Goal: Task Accomplishment & Management: Manage account settings

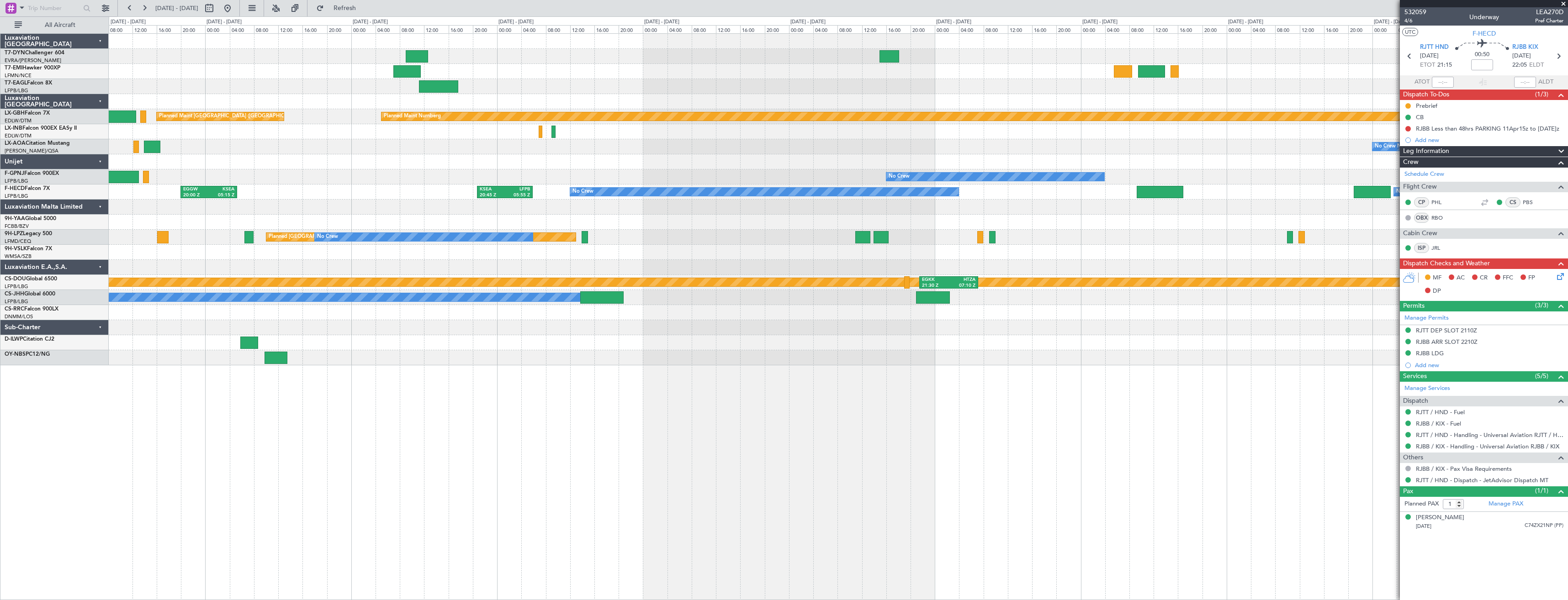
click at [81, 198] on div "Planned Maint Zurich Planned Maint New York (Teterboro) Planned Maint Nurnberg …" at bounding box center [784, 308] width 1568 height 583
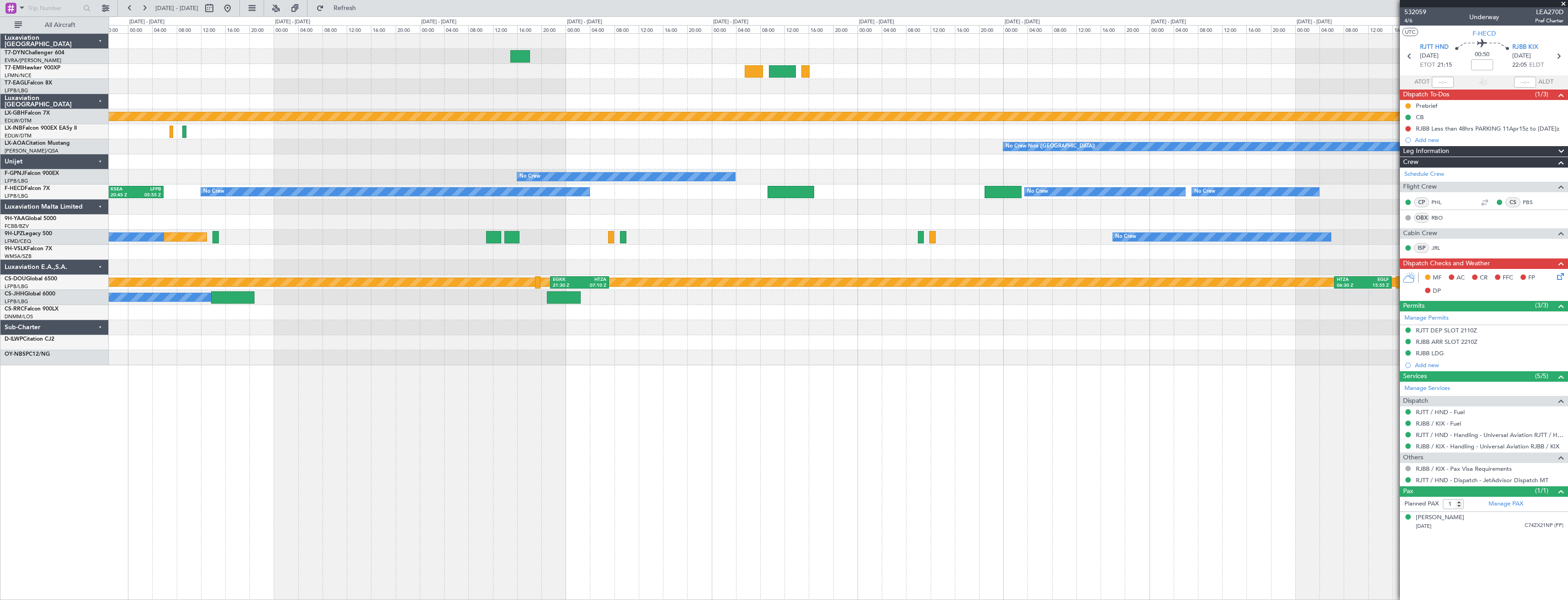
click at [366, 174] on div "Planned Maint Nurnberg Planned Maint Paris (Le Bourget) No Crew Nice (Côte d'Az…" at bounding box center [838, 199] width 1458 height 331
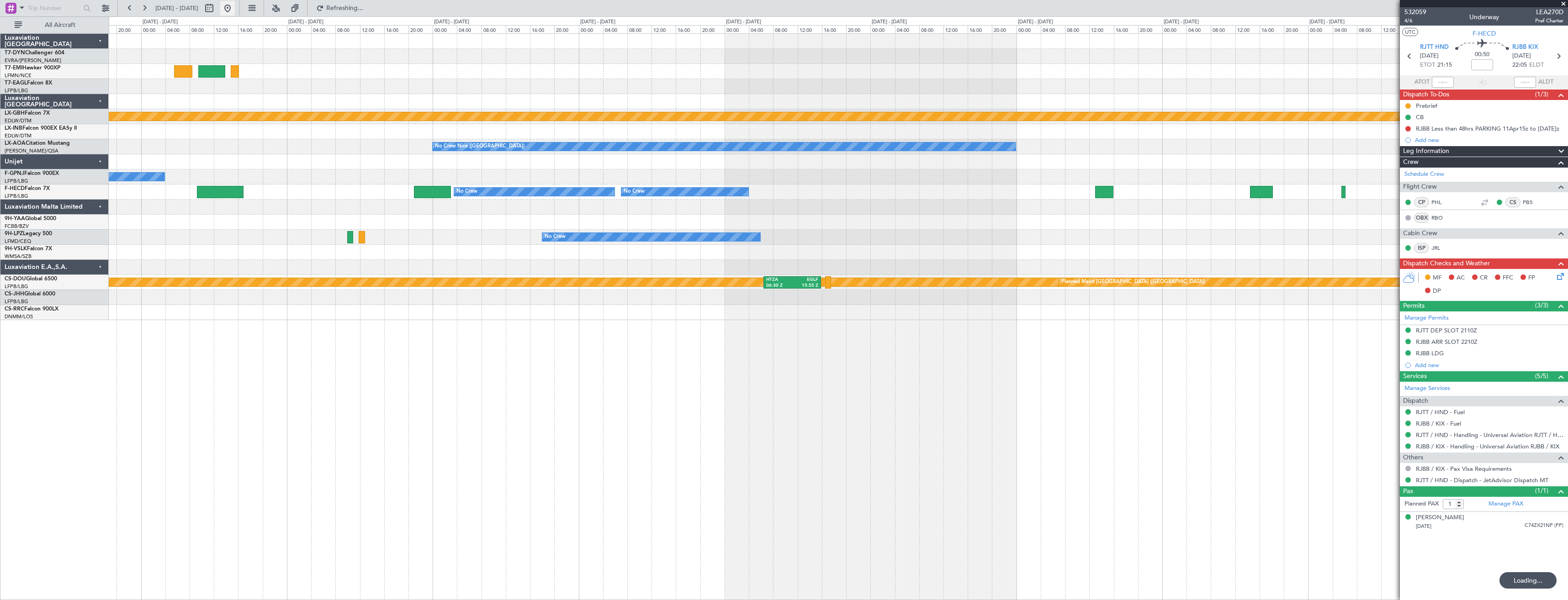
click at [235, 10] on button at bounding box center [228, 8] width 15 height 15
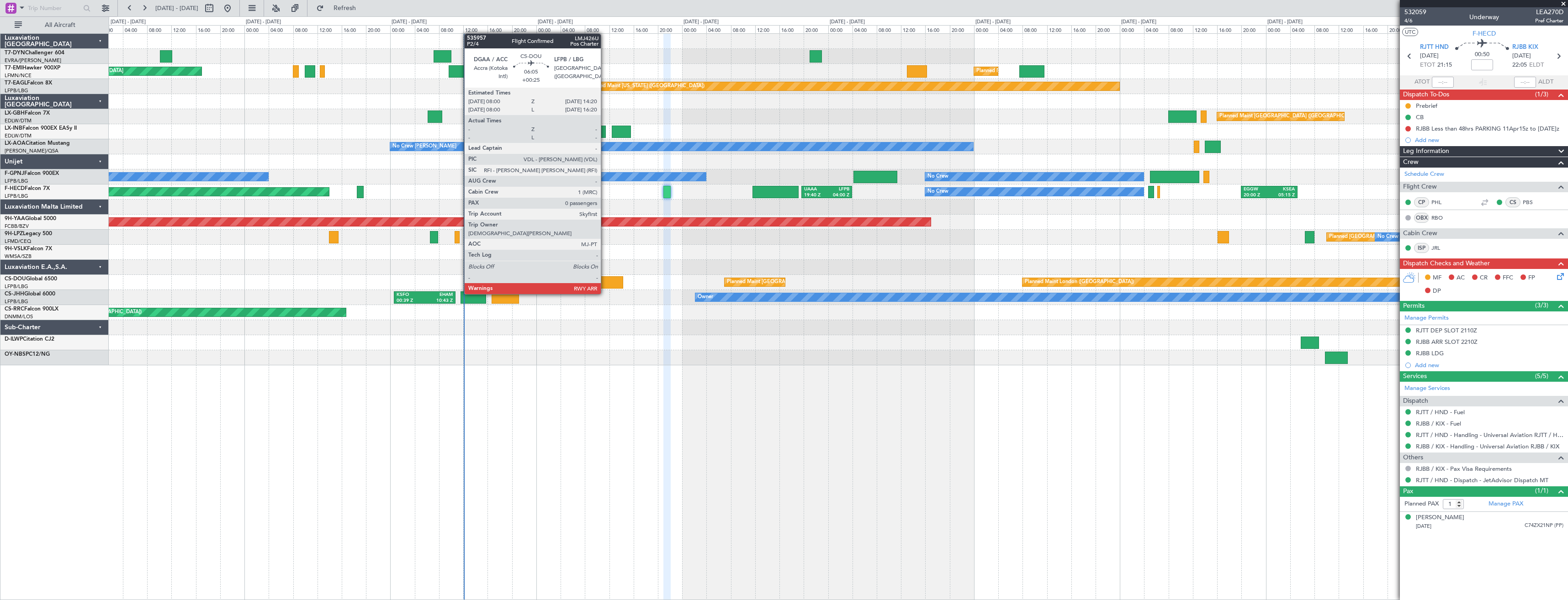
click at [605, 285] on div at bounding box center [604, 282] width 39 height 12
type input "+00:25"
type input "0"
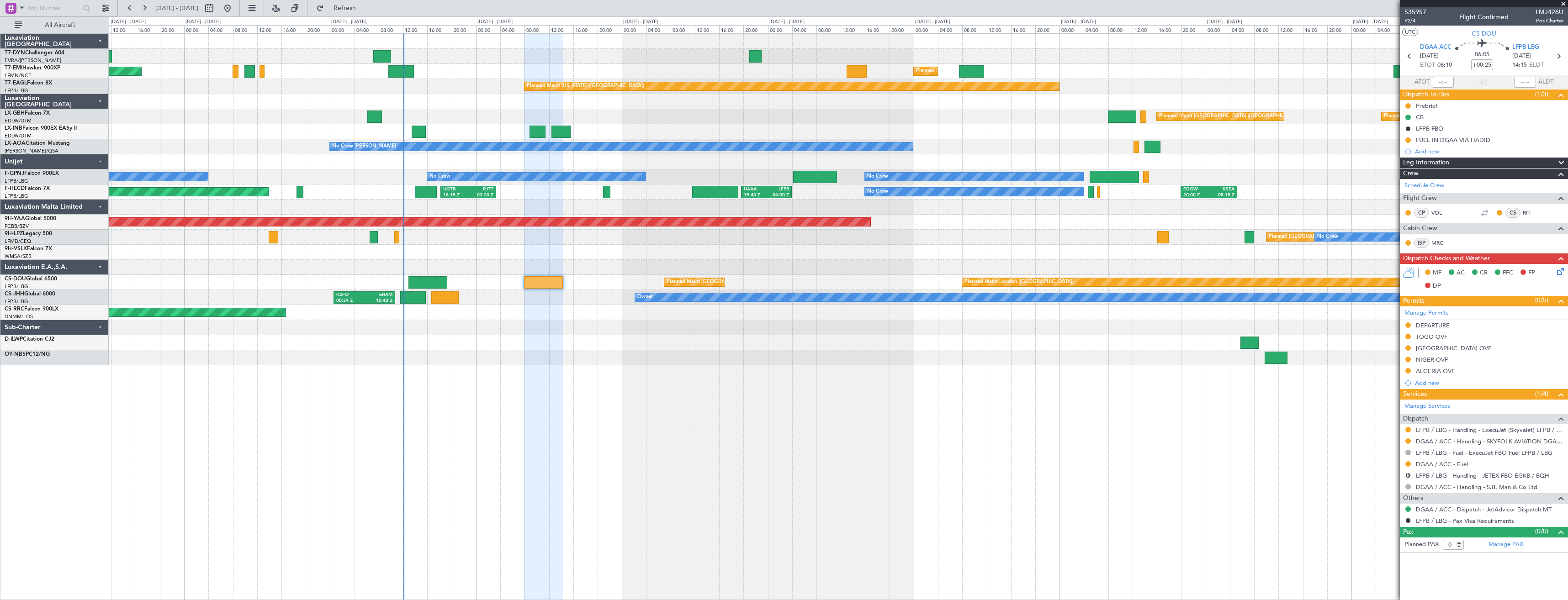
click at [529, 313] on div "Planned Maint [GEOGRAPHIC_DATA] ([GEOGRAPHIC_DATA])" at bounding box center [838, 312] width 1458 height 15
click at [1410, 21] on span "P2/4" at bounding box center [1415, 21] width 22 height 8
click at [1412, 21] on span "P2/4" at bounding box center [1415, 21] width 22 height 8
click at [1416, 23] on span "P2/4" at bounding box center [1415, 21] width 22 height 8
click at [1443, 426] on link "LFPB / LBG - Handling - ExecuJet (Skyvalet) LFPB / LBG" at bounding box center [1490, 430] width 148 height 8
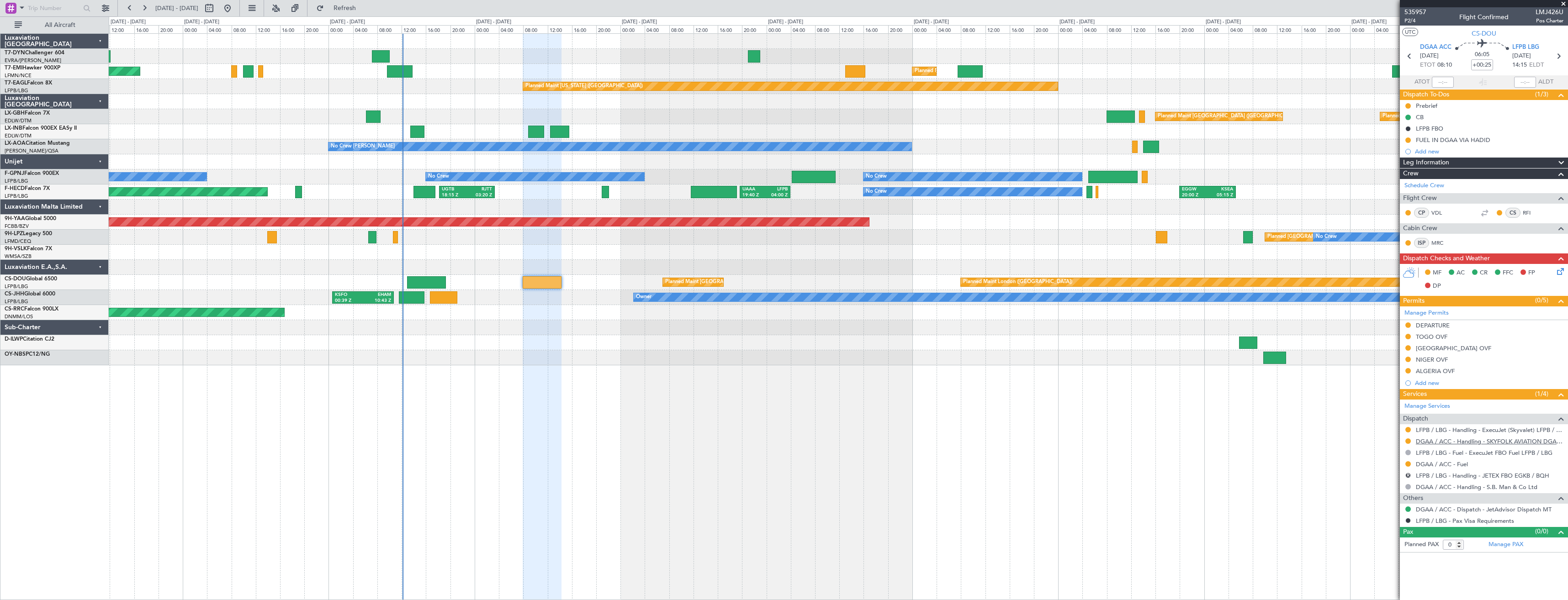
click at [1427, 443] on link "DGAA / ACC - Handling - SKYFOLK AVIATION DGAA/ACC" at bounding box center [1490, 441] width 148 height 8
click at [1562, 273] on icon at bounding box center [1558, 270] width 7 height 7
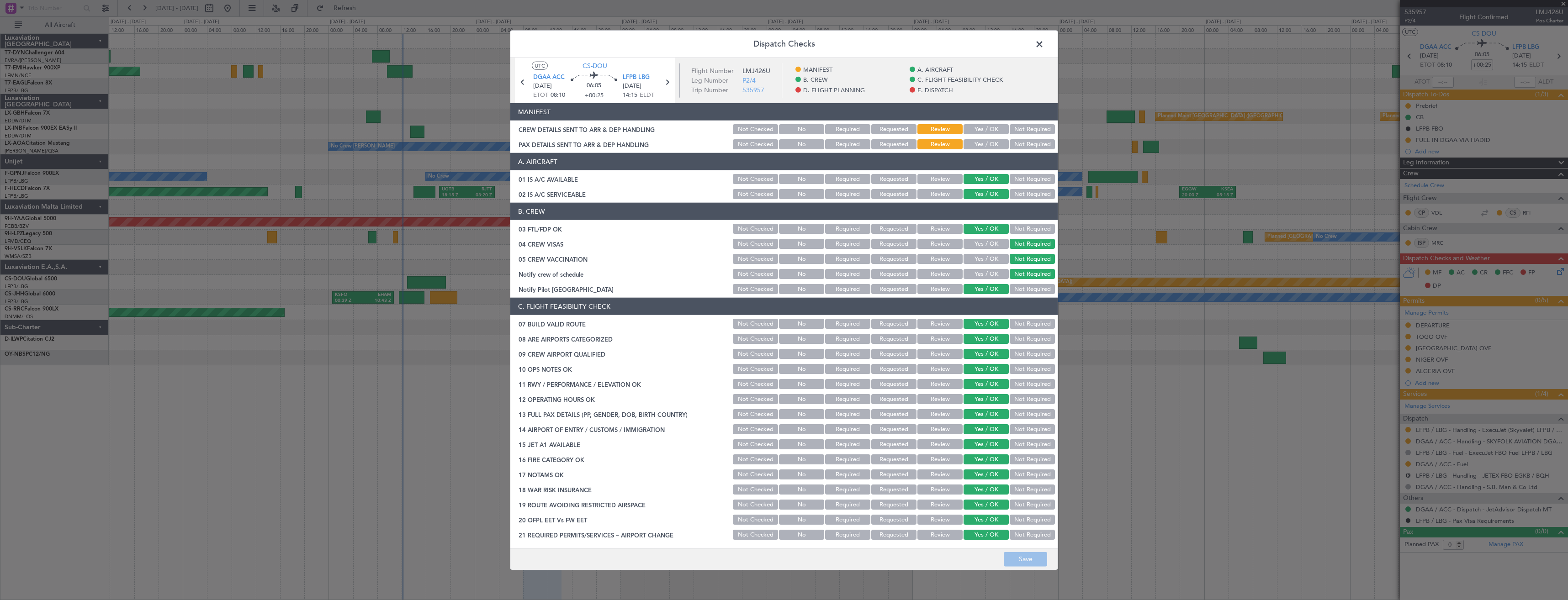
click at [962, 149] on div "Yes / OK" at bounding box center [985, 144] width 46 height 13
click at [968, 132] on button "Yes / OK" at bounding box center [986, 129] width 45 height 10
click at [969, 141] on button "Yes / OK" at bounding box center [986, 144] width 45 height 10
click at [1019, 560] on button "Save" at bounding box center [1025, 559] width 43 height 15
click at [1044, 44] on span at bounding box center [1044, 47] width 0 height 18
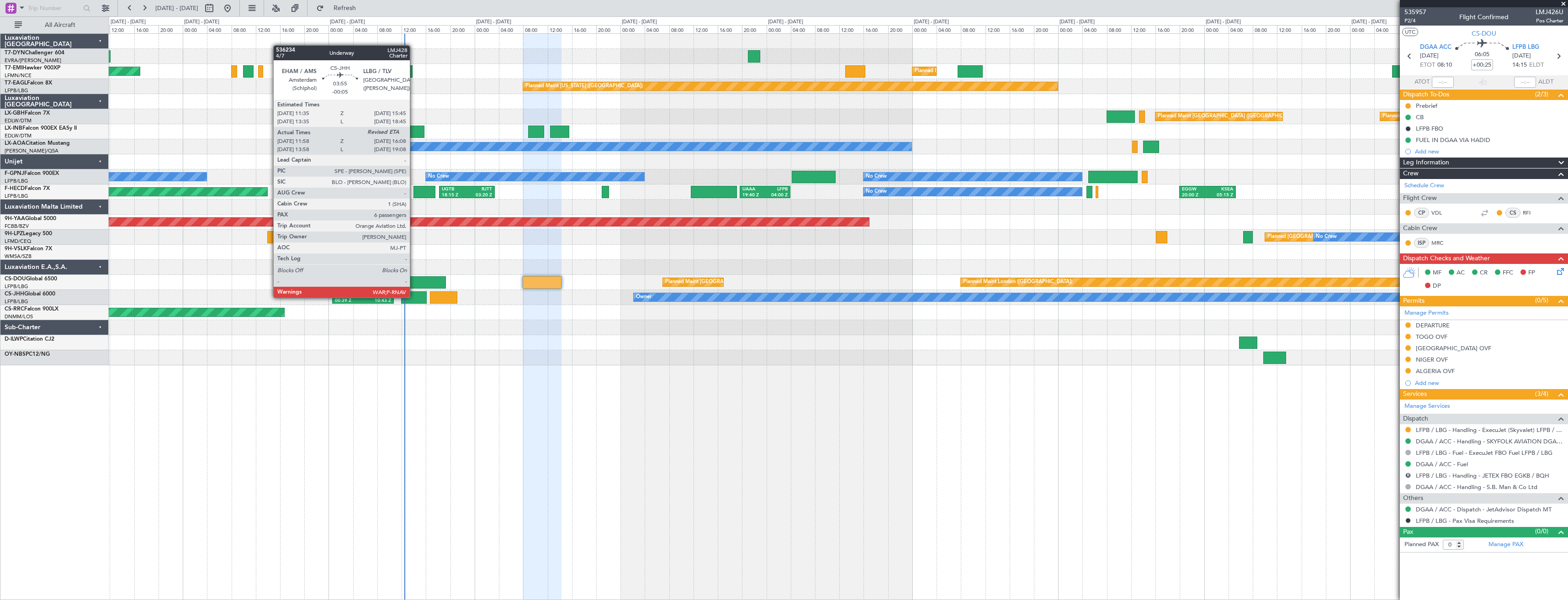
click at [414, 297] on div at bounding box center [413, 297] width 25 height 12
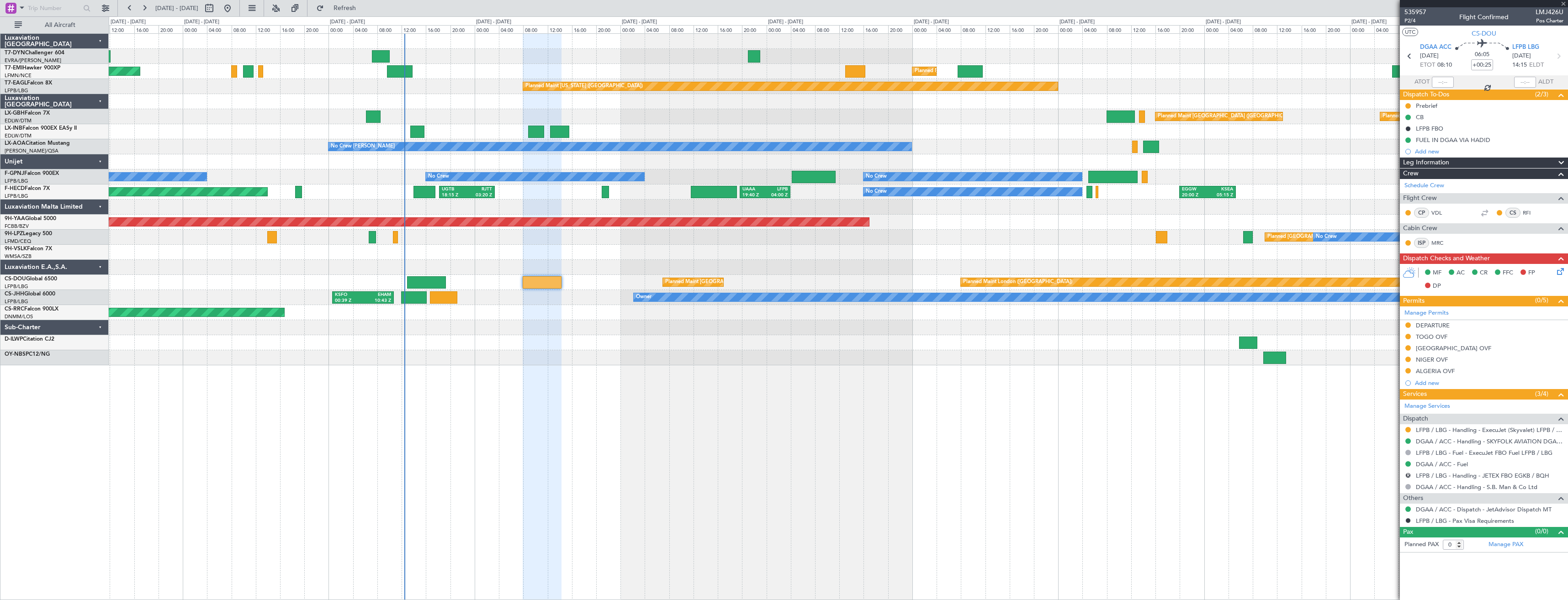
type input "-00:05"
type input "12:08"
type input "6"
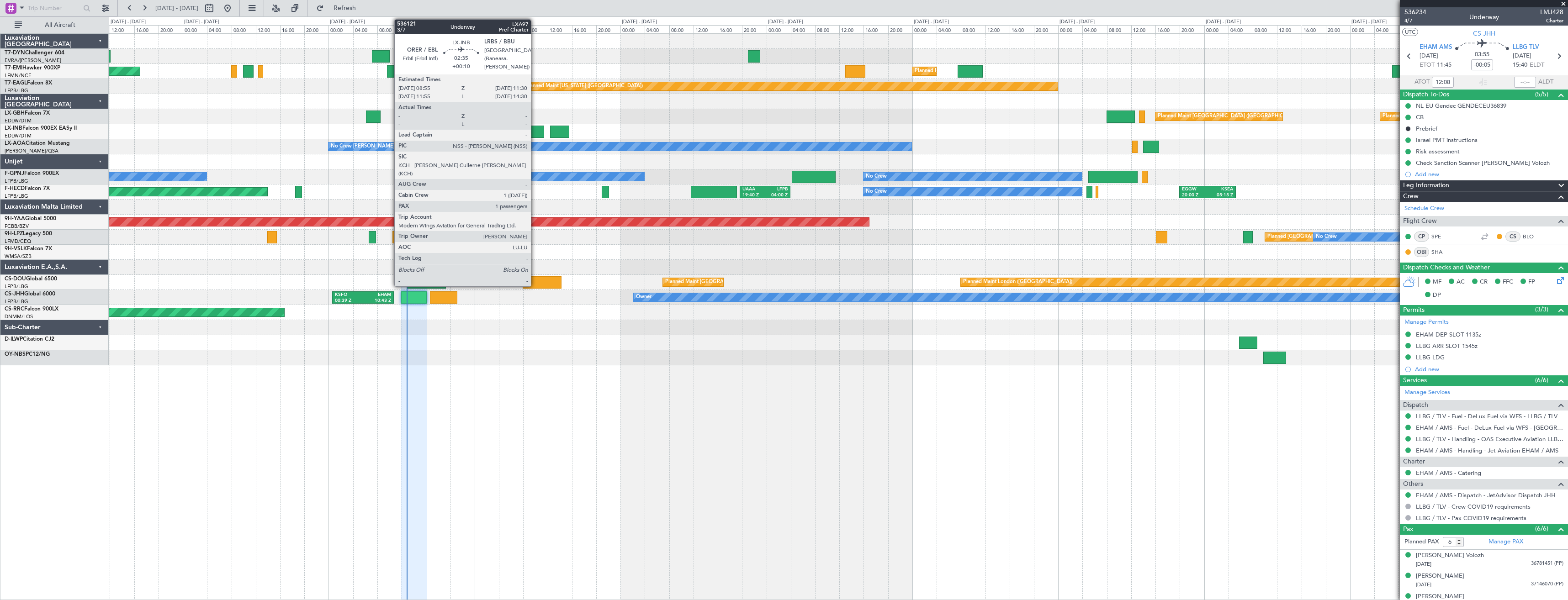
click at [535, 131] on div at bounding box center [536, 132] width 16 height 12
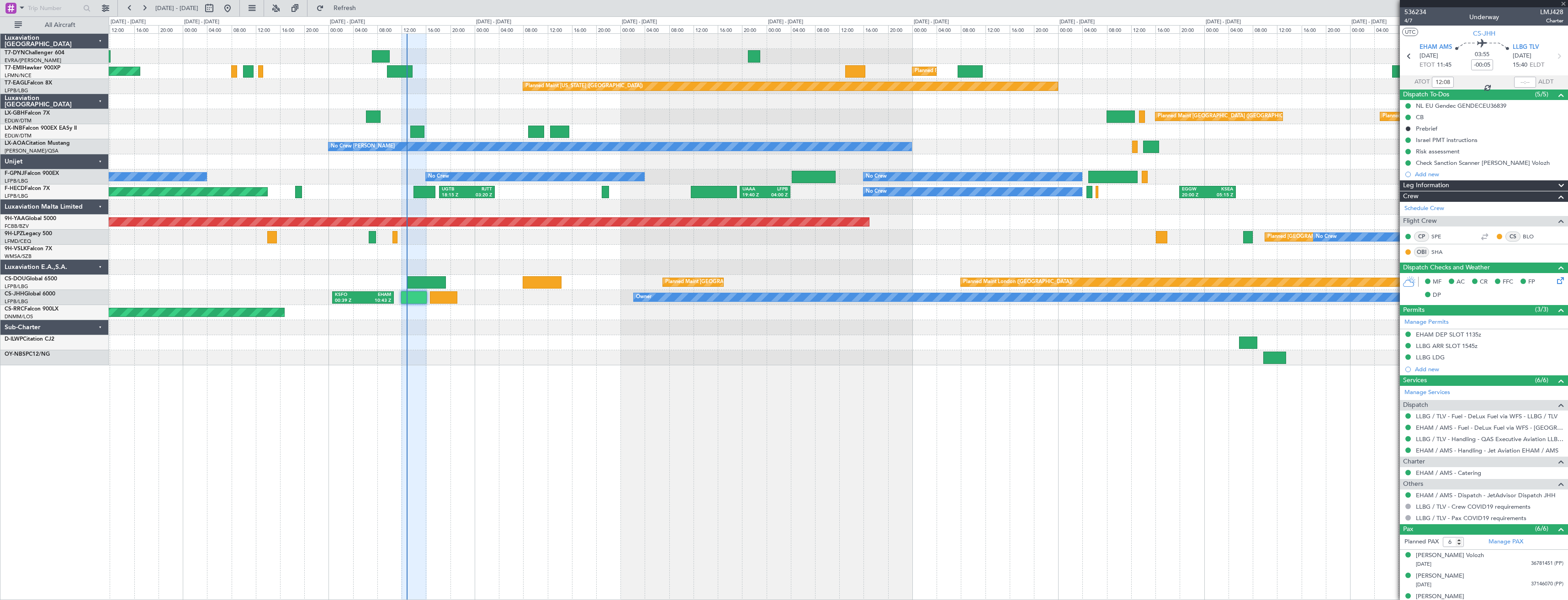
type input "+00:10"
type input "1"
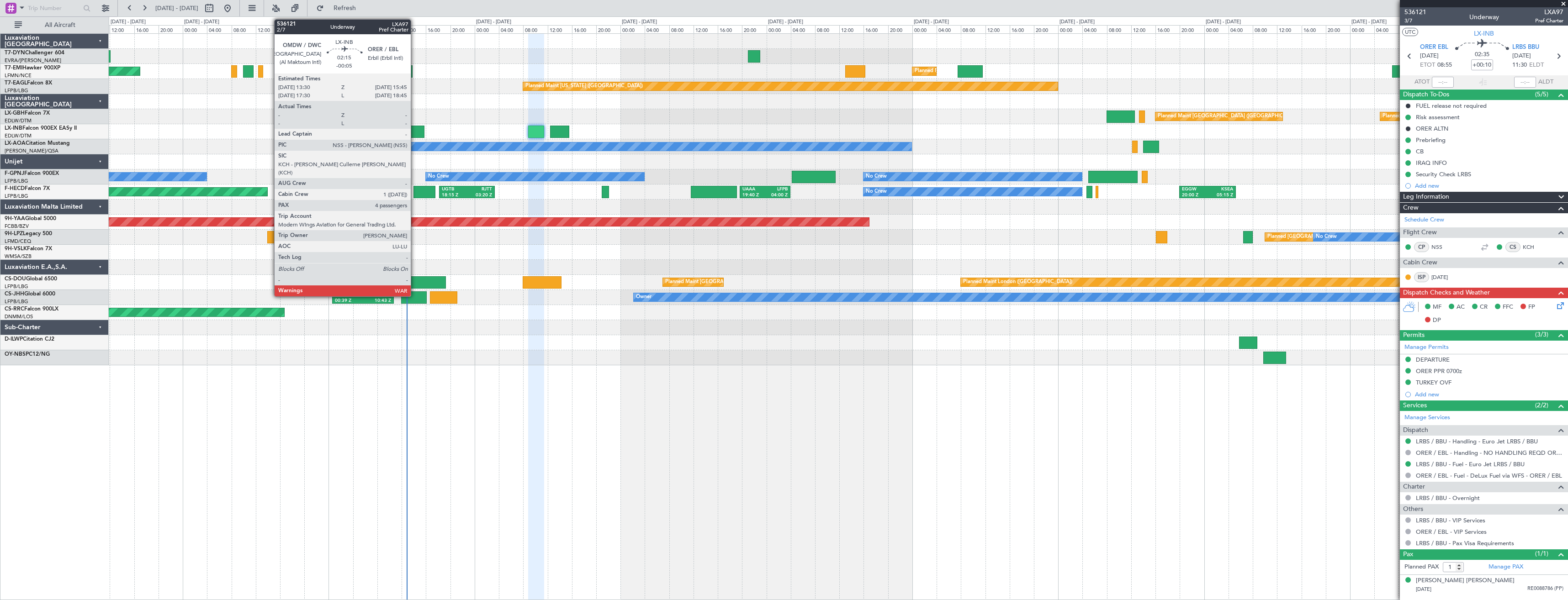
click at [415, 133] on div at bounding box center [417, 132] width 14 height 12
type input "-00:05"
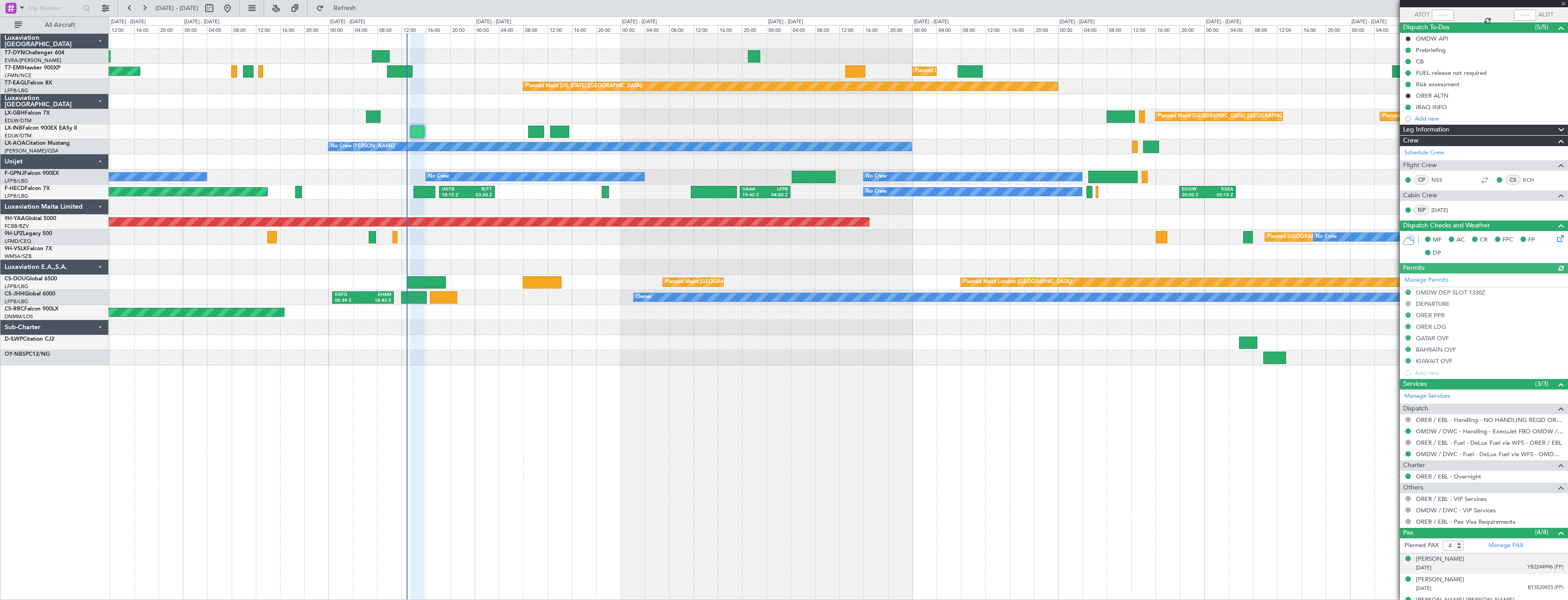
scroll to position [102, 0]
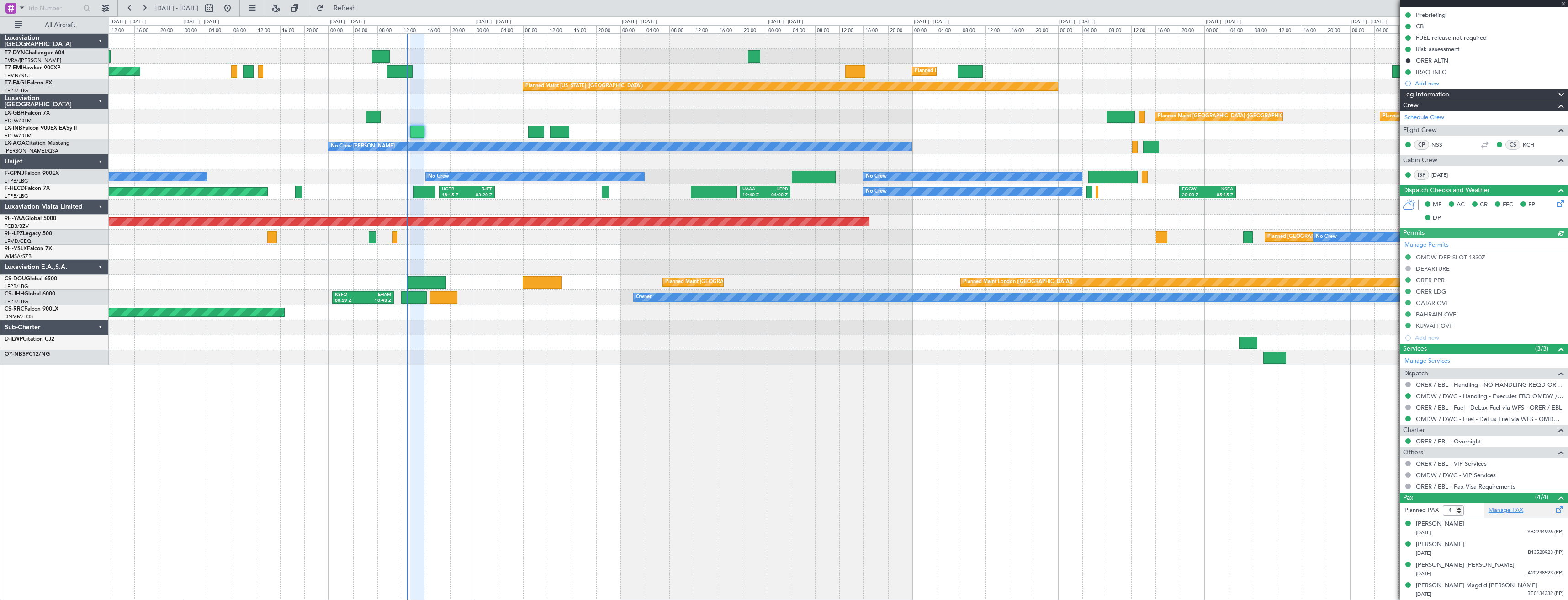
click at [1495, 511] on link "Manage PAX" at bounding box center [1506, 511] width 35 height 9
click at [1510, 507] on link "Manage PAX" at bounding box center [1506, 511] width 35 height 9
click at [364, 12] on span "Refresh" at bounding box center [344, 8] width 38 height 6
type input "5"
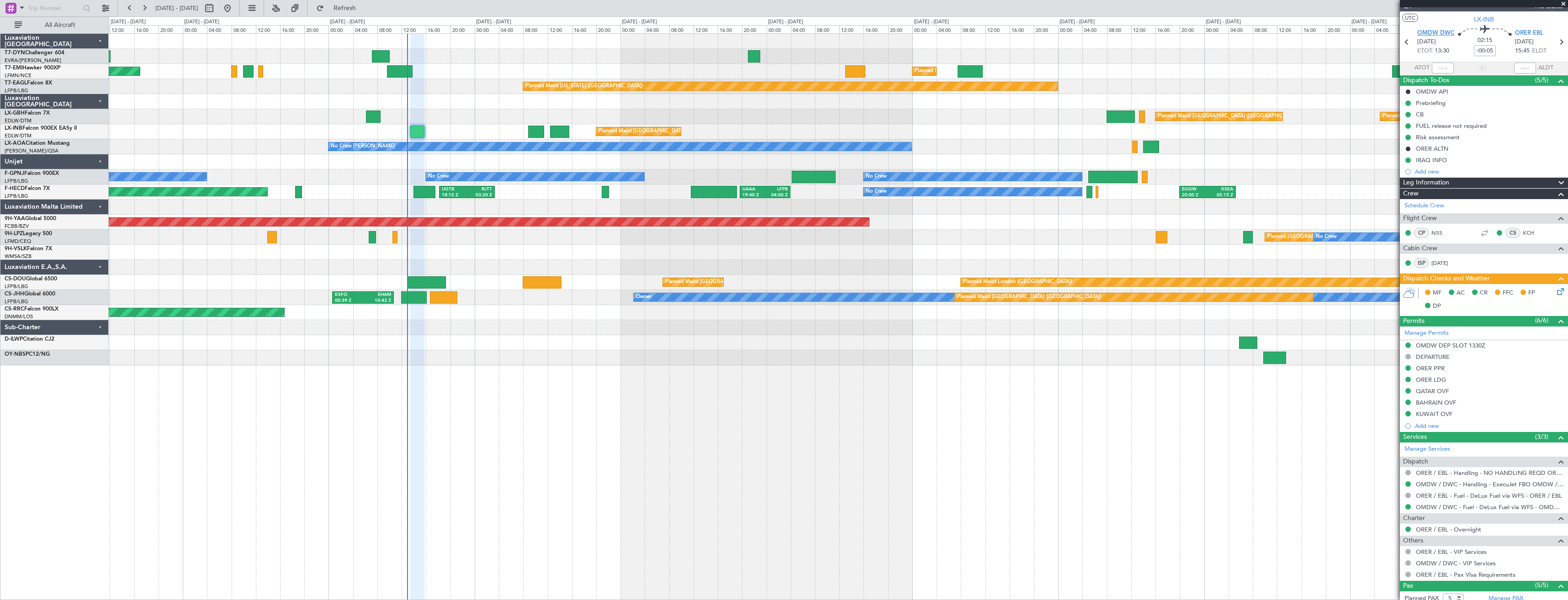
scroll to position [0, 0]
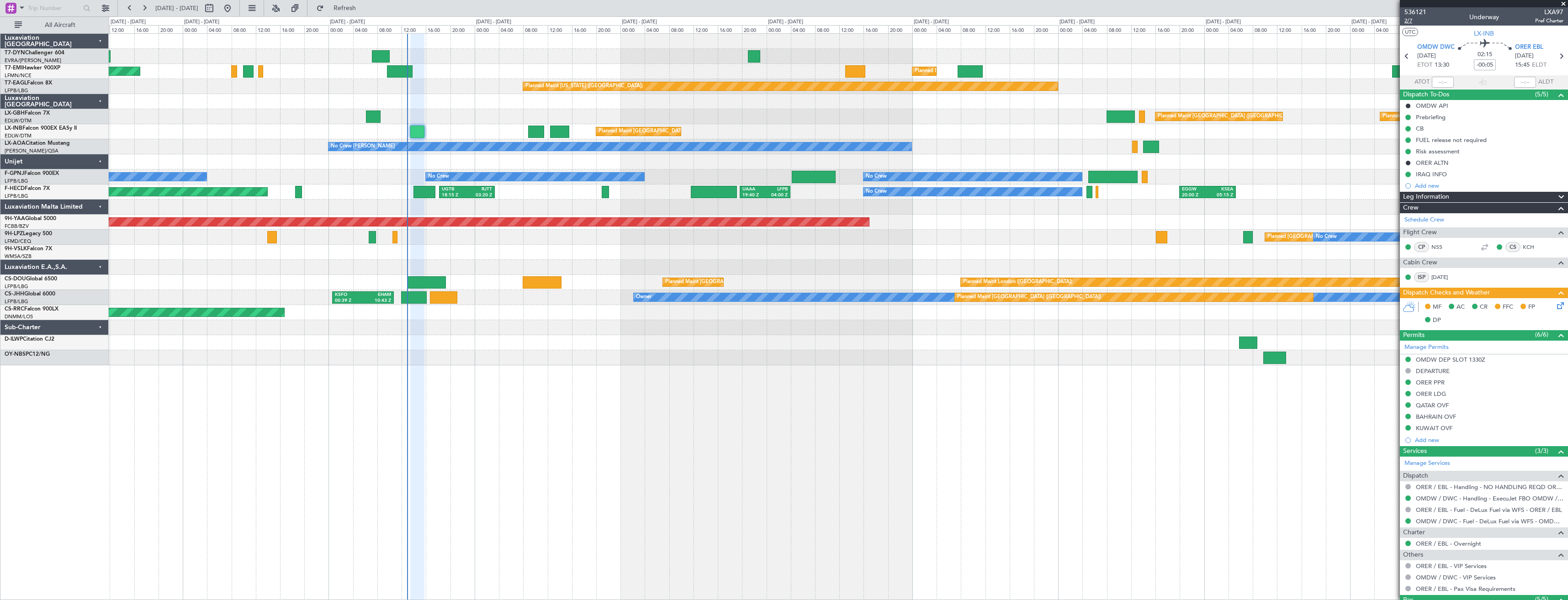
click at [1407, 20] on span "2/7" at bounding box center [1415, 21] width 22 height 8
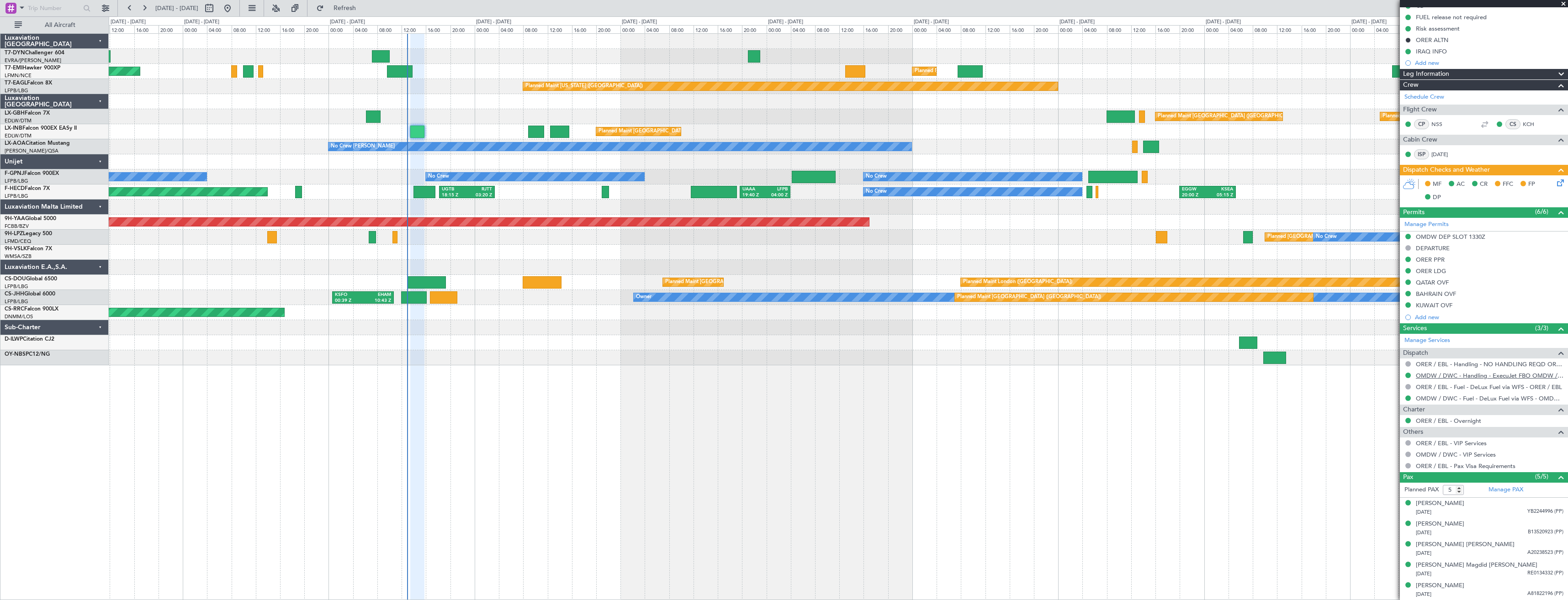
click at [1443, 376] on link "OMDW / DWC - Handling - ExecuJet FBO OMDW / DWC" at bounding box center [1490, 375] width 148 height 8
click at [1555, 179] on icon at bounding box center [1558, 181] width 7 height 7
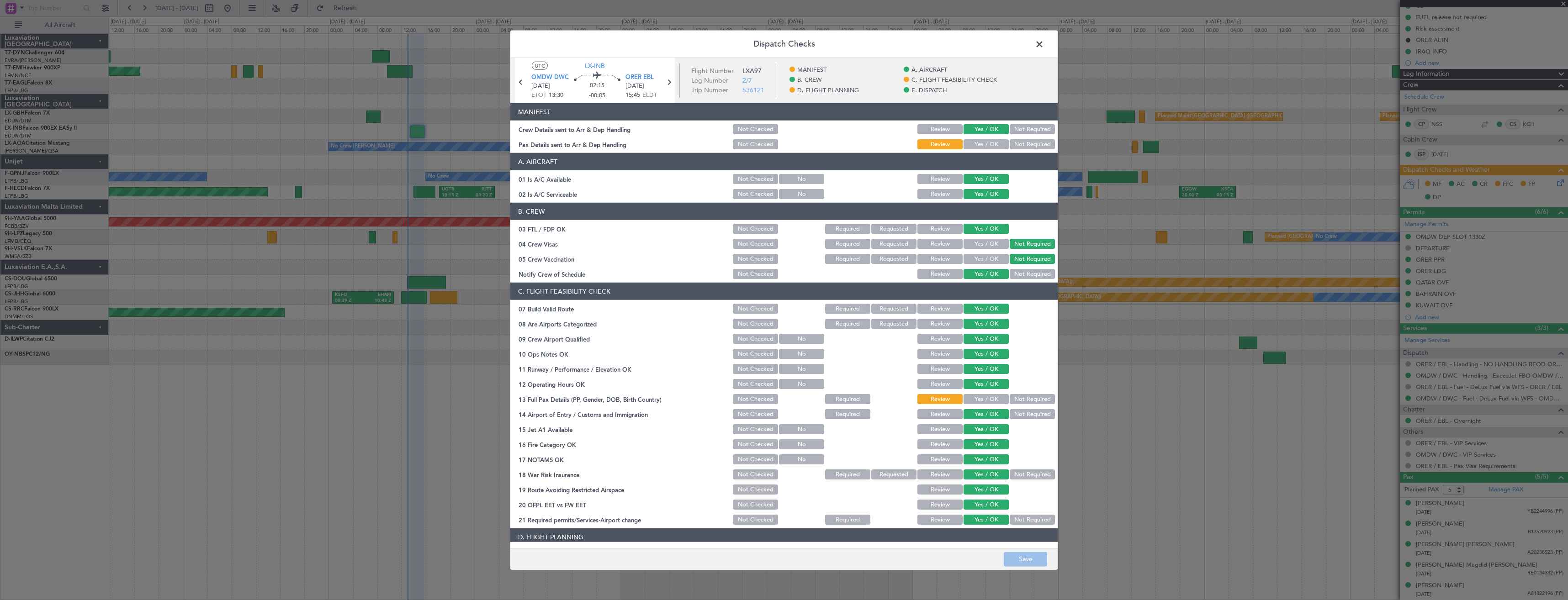
click at [990, 142] on button "Yes / OK" at bounding box center [986, 144] width 45 height 10
click at [1019, 557] on button "Save" at bounding box center [1025, 559] width 43 height 15
click at [1044, 47] on span at bounding box center [1044, 47] width 0 height 18
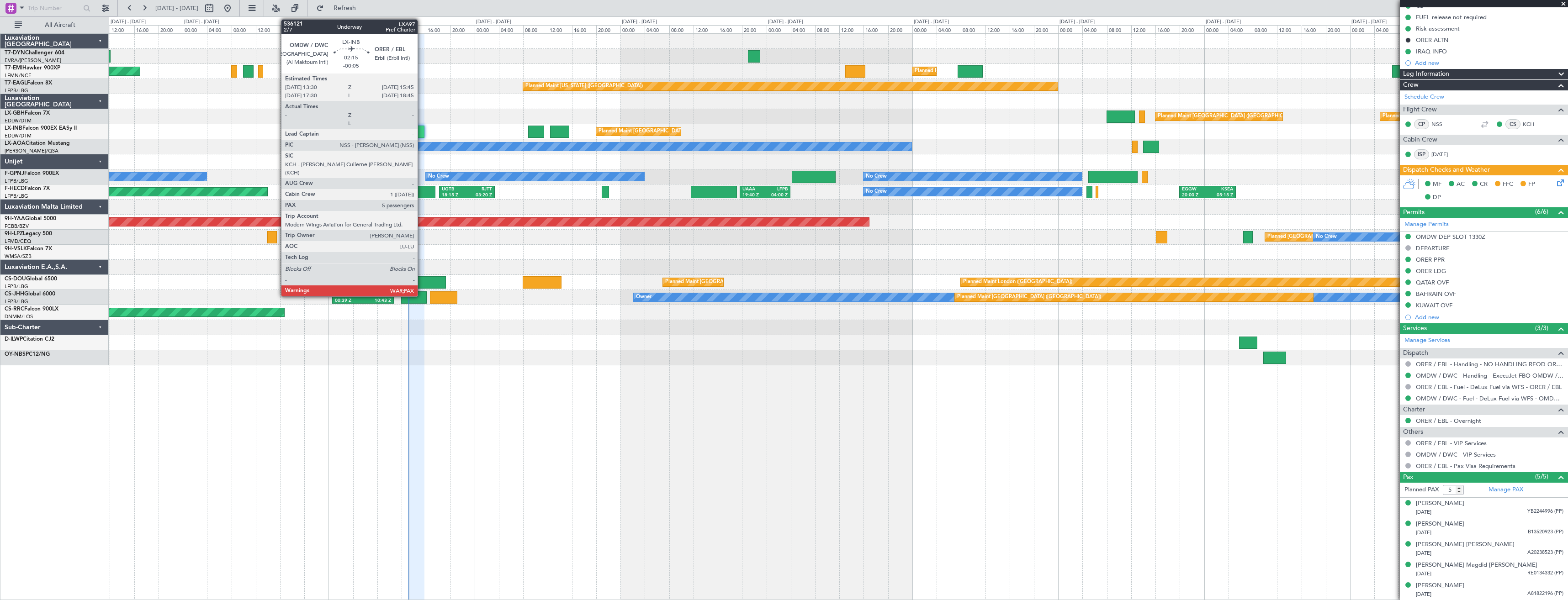
click at [422, 133] on div at bounding box center [417, 132] width 14 height 12
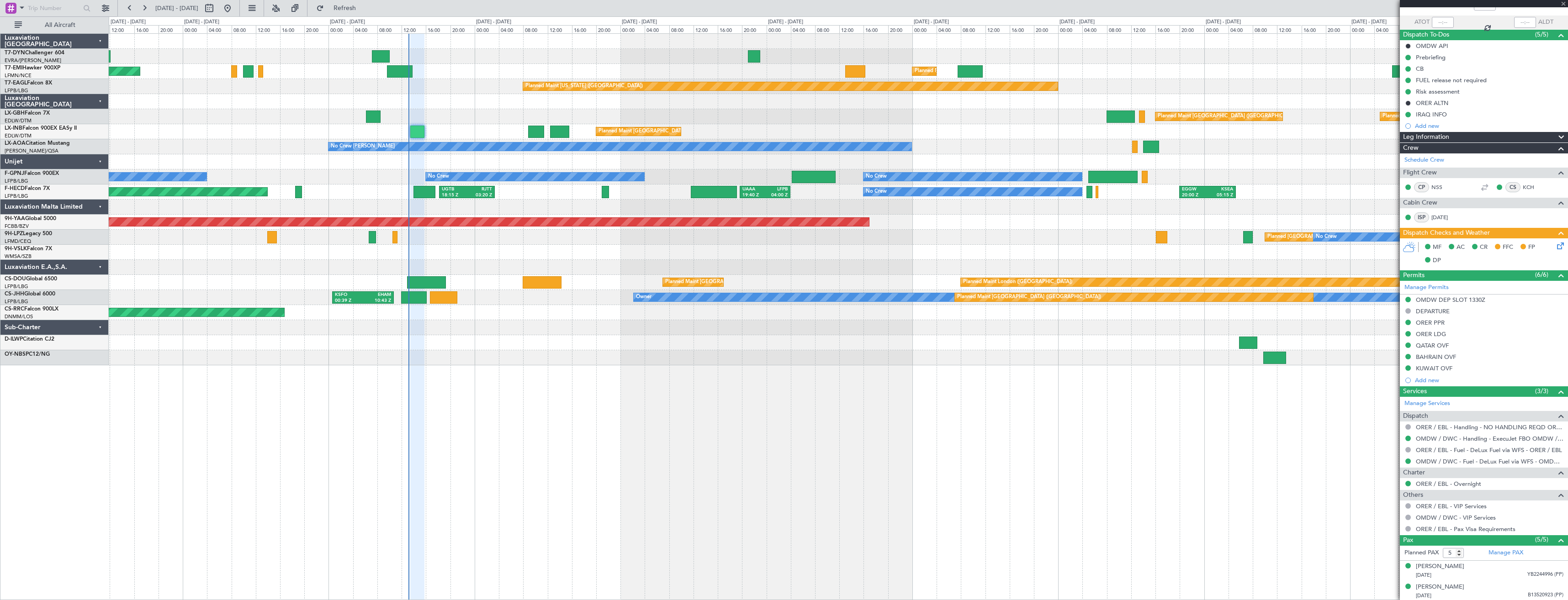
scroll to position [0, 0]
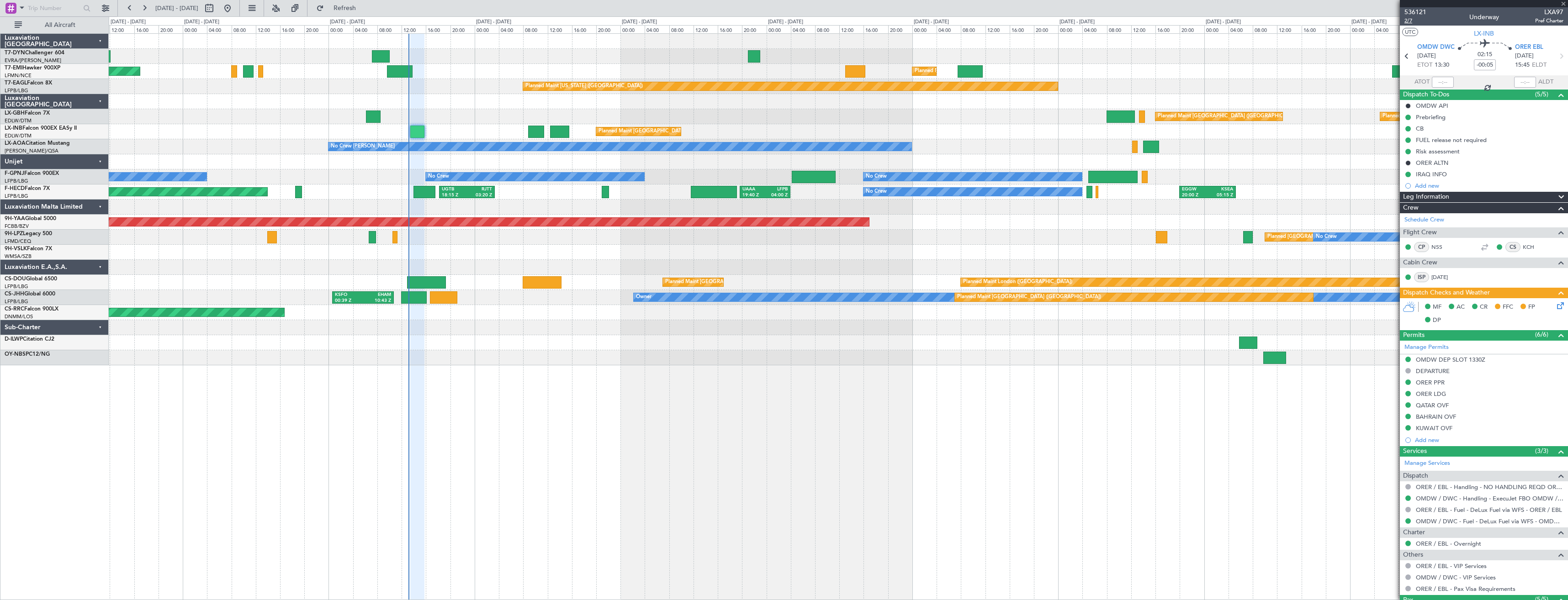
click at [1420, 17] on span "2/7" at bounding box center [1415, 21] width 22 height 8
click at [1412, 10] on span "536121" at bounding box center [1415, 12] width 22 height 10
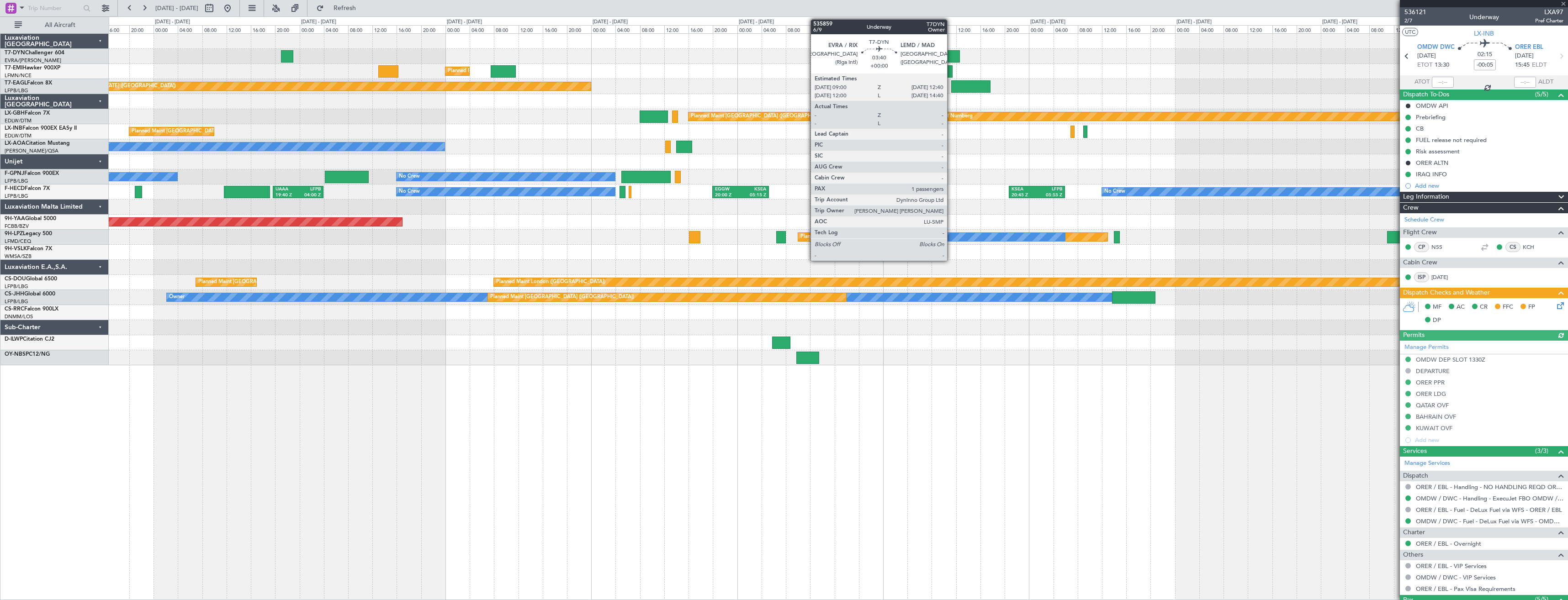
click at [951, 52] on div at bounding box center [948, 56] width 23 height 12
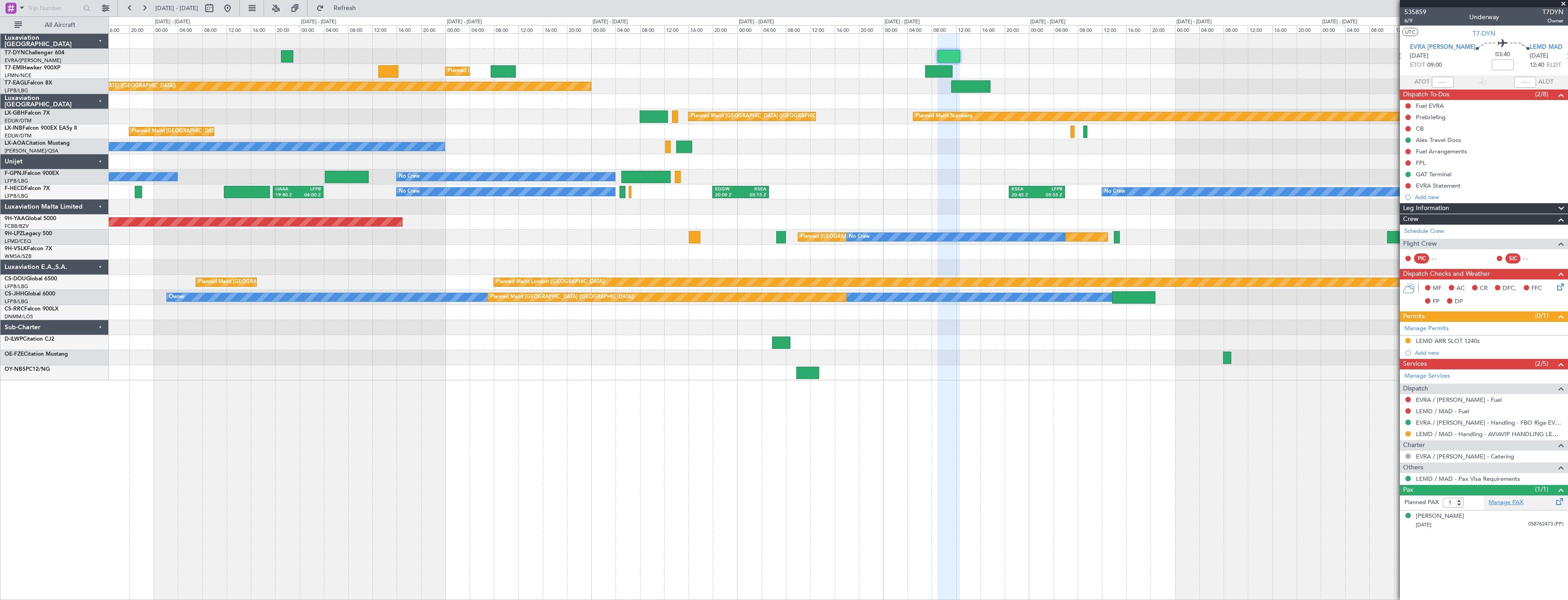
click at [1508, 500] on link "Manage PAX" at bounding box center [1506, 503] width 35 height 9
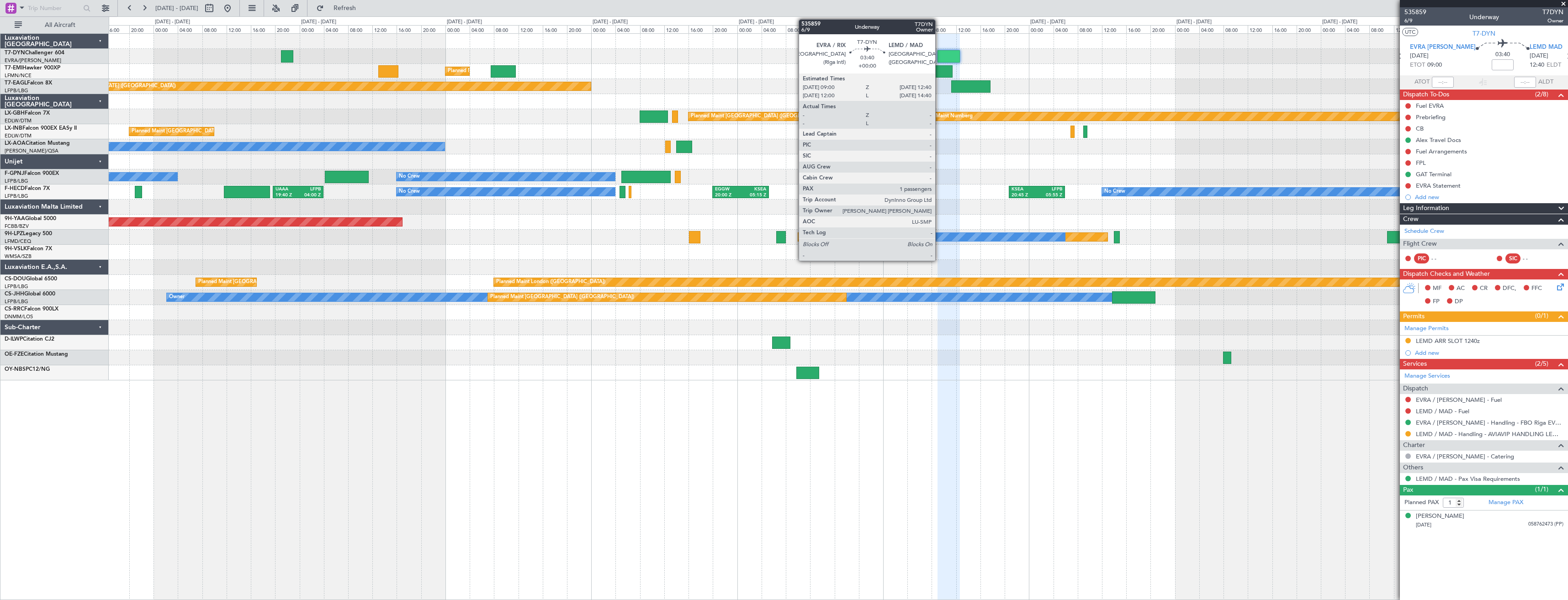
click at [939, 58] on div at bounding box center [948, 56] width 23 height 12
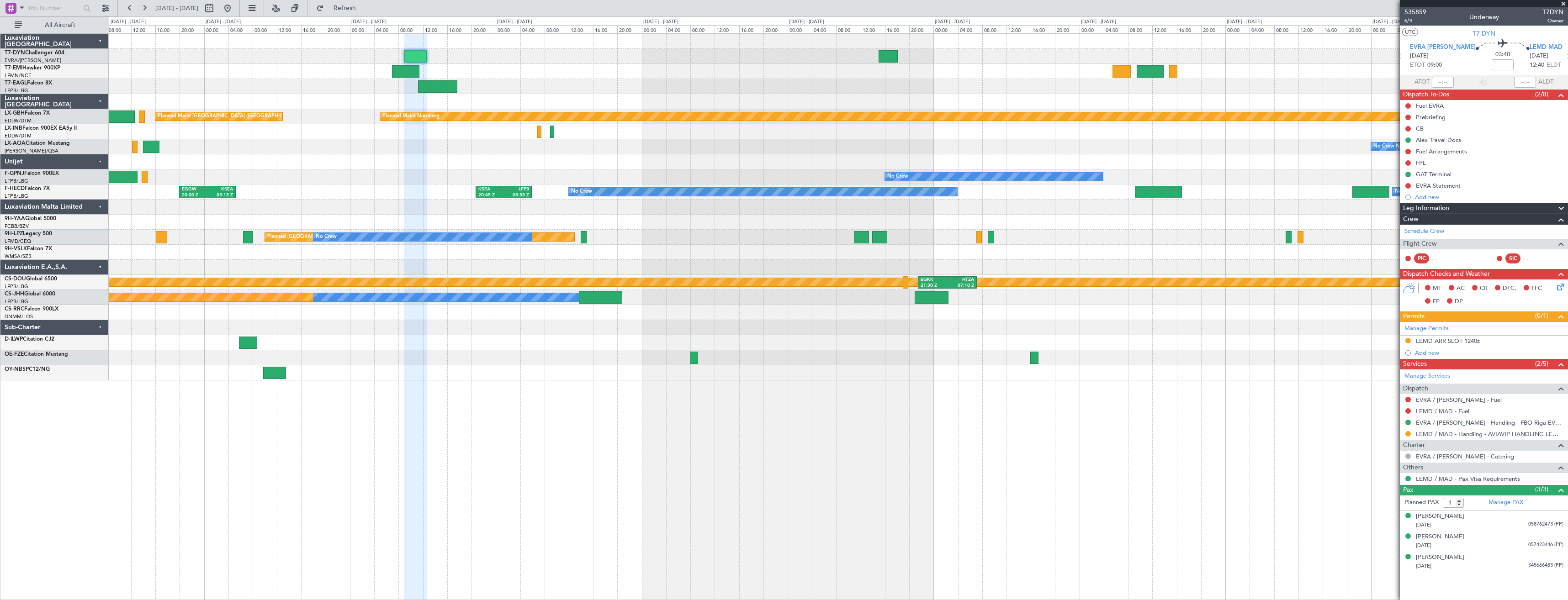
click at [704, 81] on div "Planned Maint Zurich Planned Maint New York (Teterboro) Planned Maint Nurnberg …" at bounding box center [838, 207] width 1458 height 347
click at [1415, 14] on span "535859" at bounding box center [1415, 12] width 22 height 10
click at [364, 8] on span "Refresh" at bounding box center [344, 8] width 38 height 6
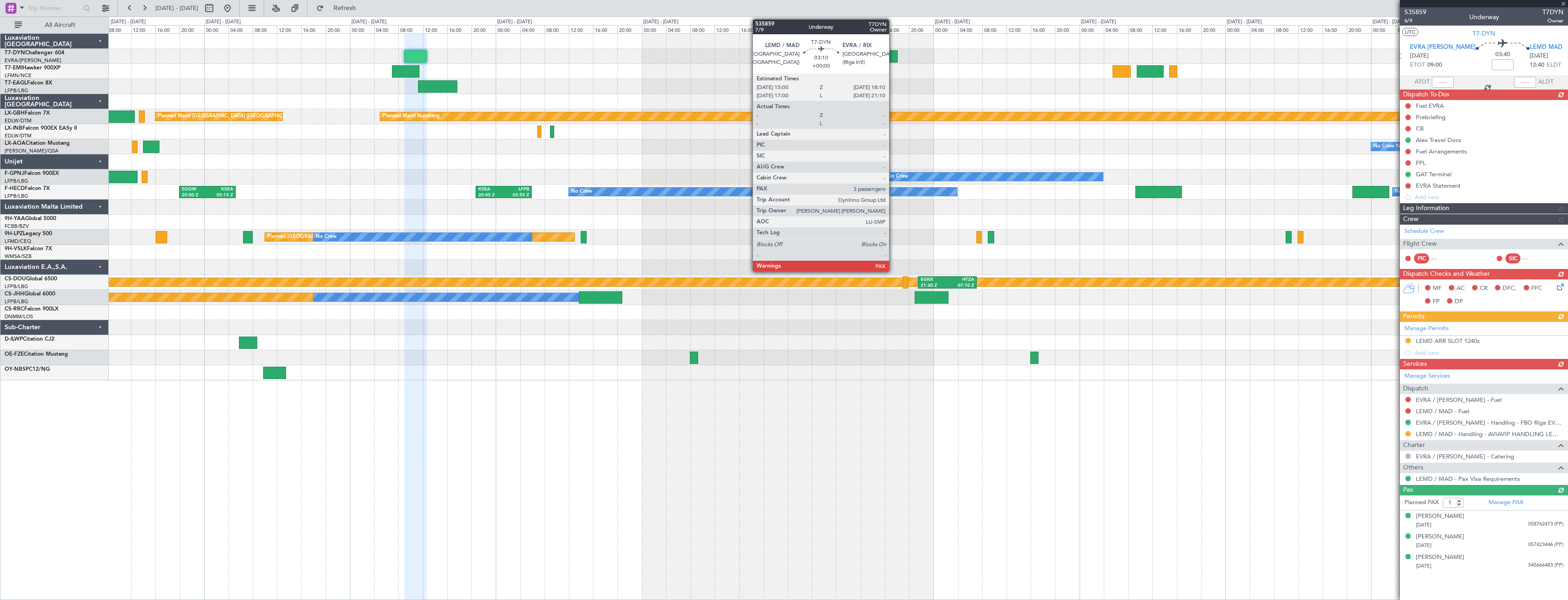
type input "3"
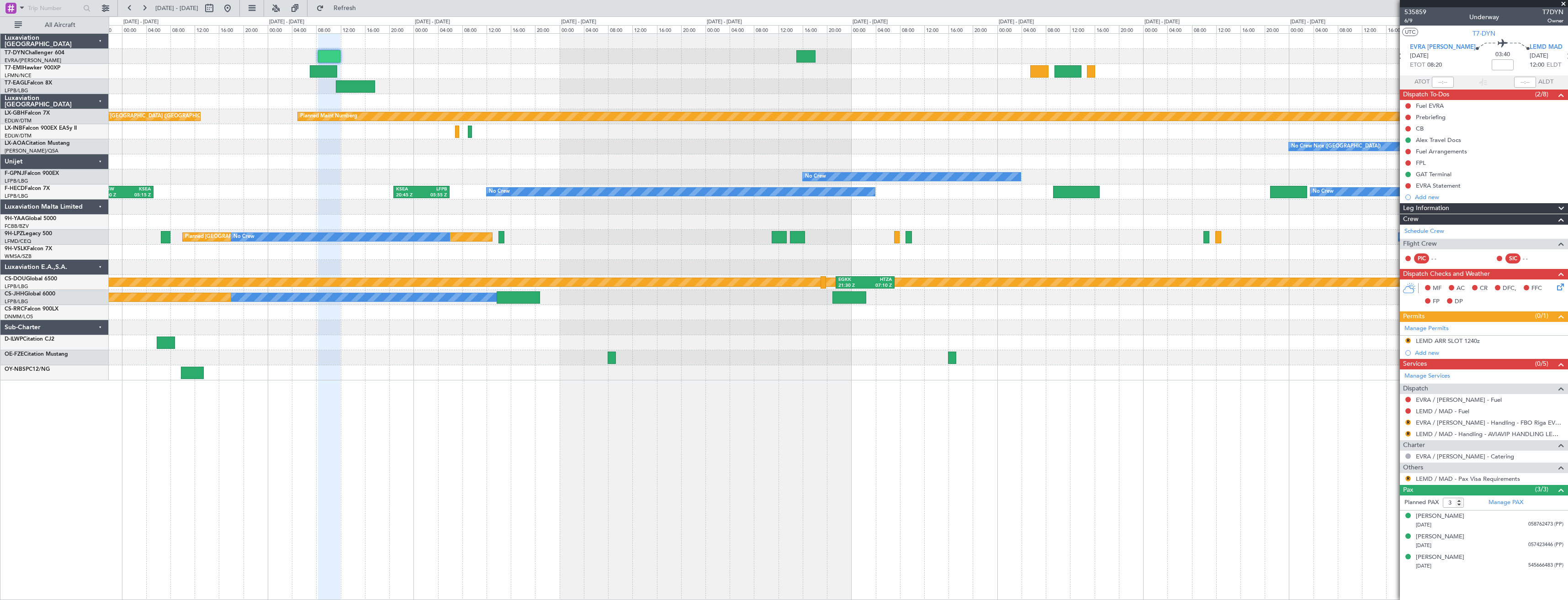
click at [911, 80] on div "Planned Maint Zurich Planned Maint New York (Teterboro) Planned Maint Nurnberg …" at bounding box center [838, 207] width 1458 height 347
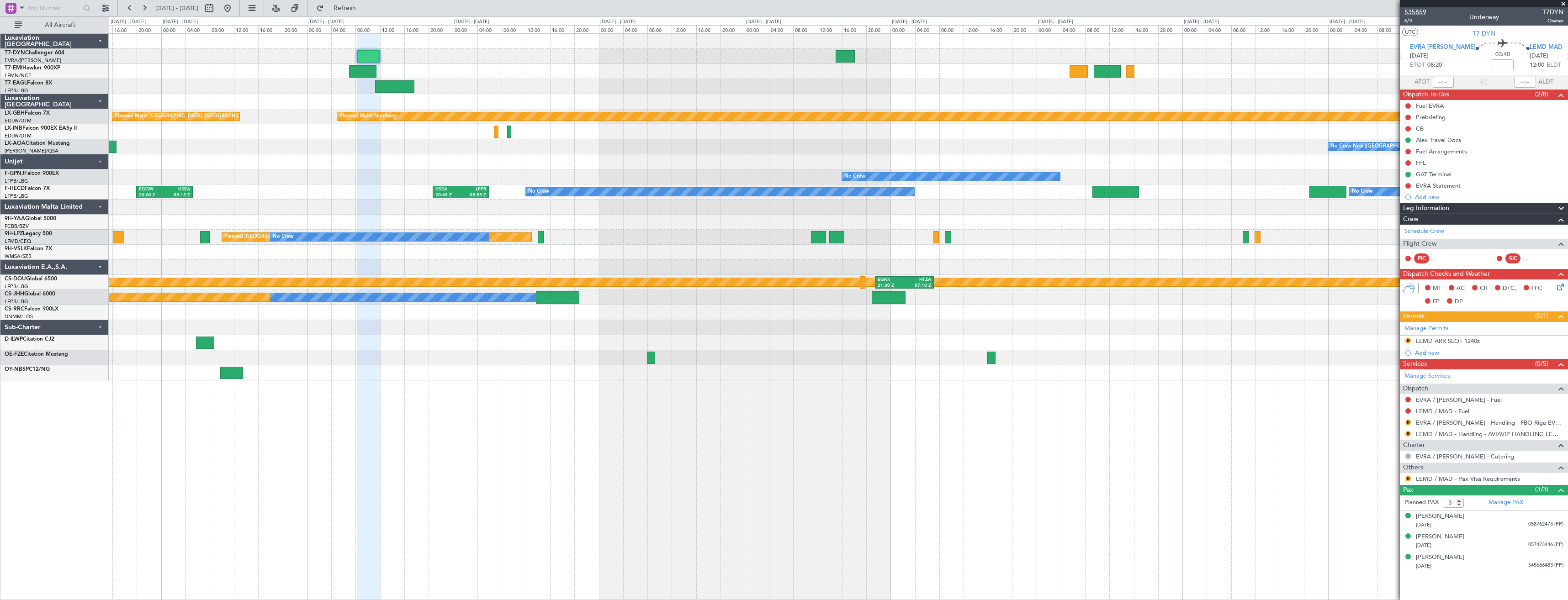
click at [1414, 12] on span "535859" at bounding box center [1415, 12] width 22 height 10
click at [1415, 14] on span "535859" at bounding box center [1415, 12] width 22 height 10
click at [235, 13] on button at bounding box center [228, 8] width 15 height 15
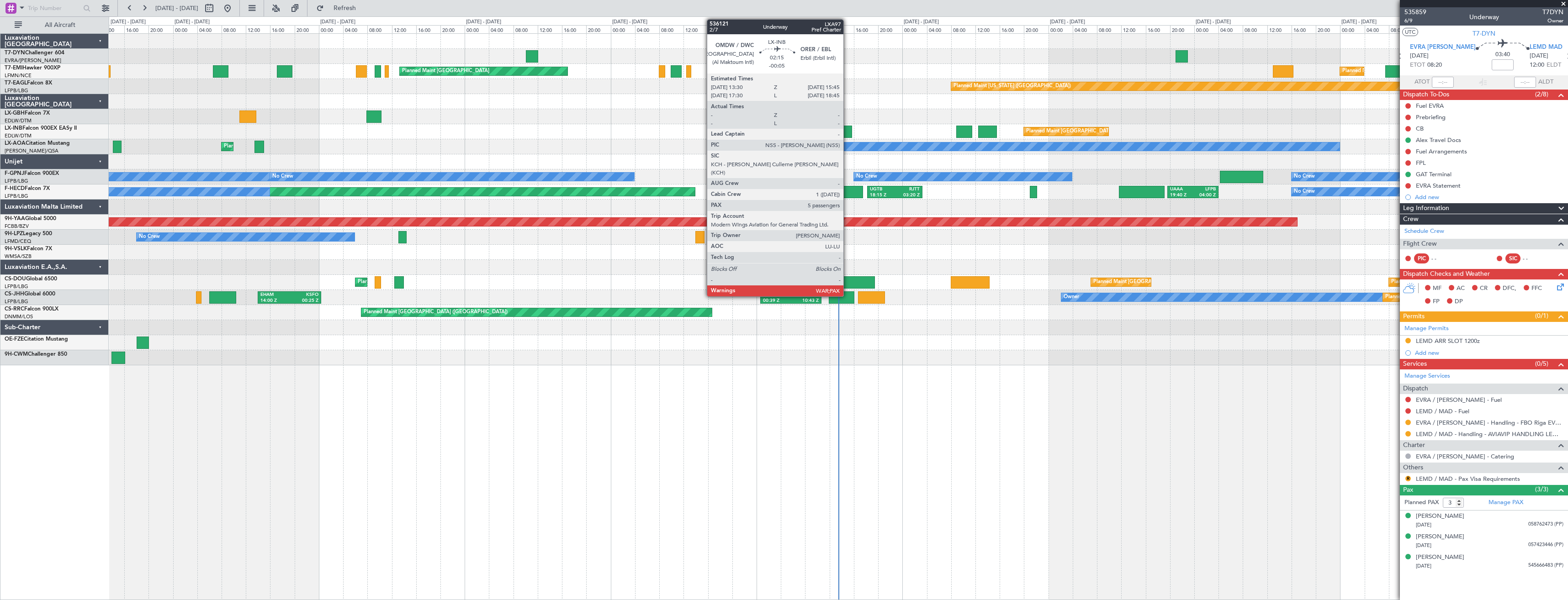
click at [848, 132] on div at bounding box center [845, 132] width 14 height 12
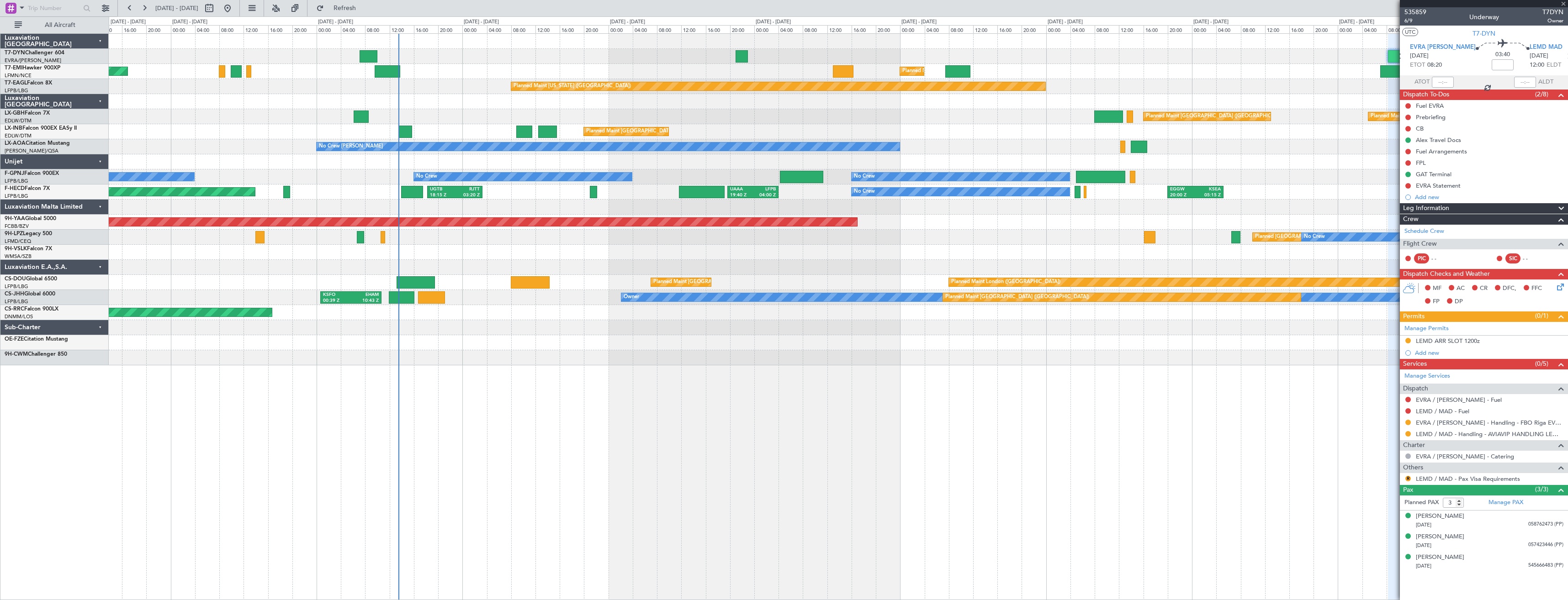
click at [436, 130] on div "Planned Maint Zurich Planned Maint Zurich Planned Maint New York (Teterboro) Pl…" at bounding box center [838, 199] width 1458 height 331
type input "-00:05"
type input "5"
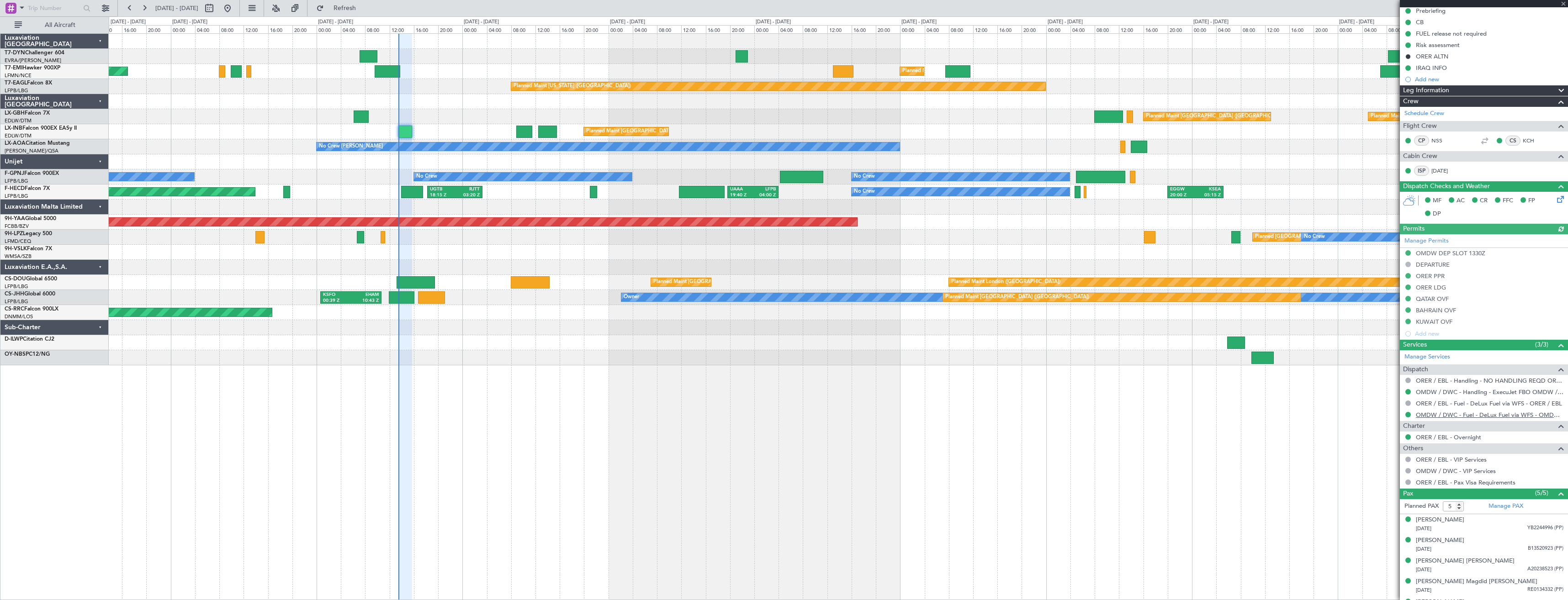
scroll to position [122, 0]
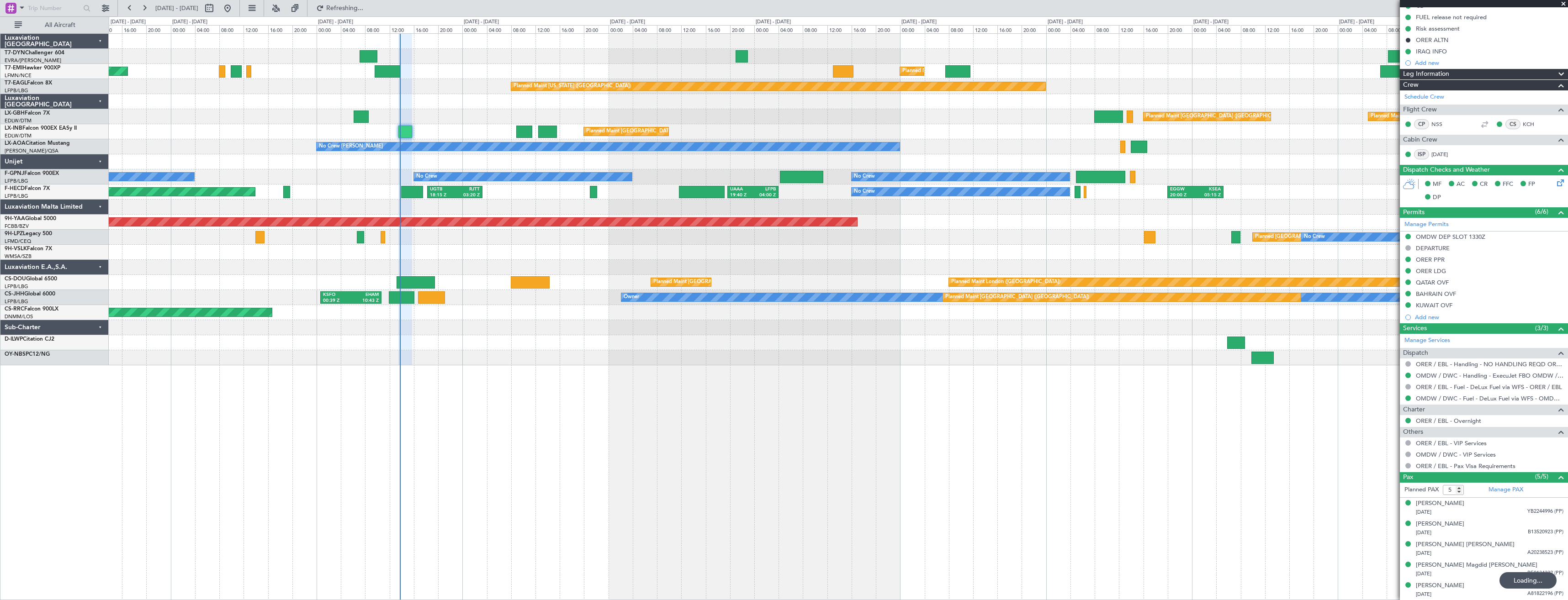
type input "13:38"
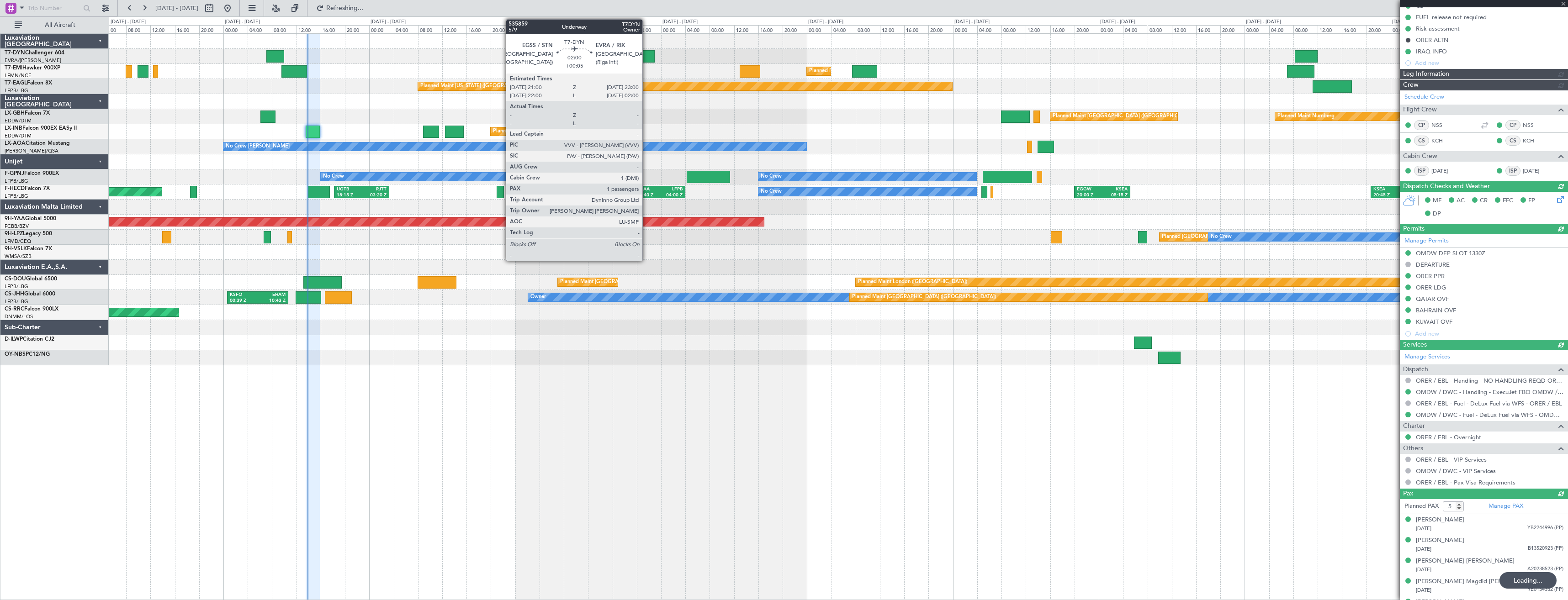
click at [647, 55] on div at bounding box center [648, 56] width 12 height 12
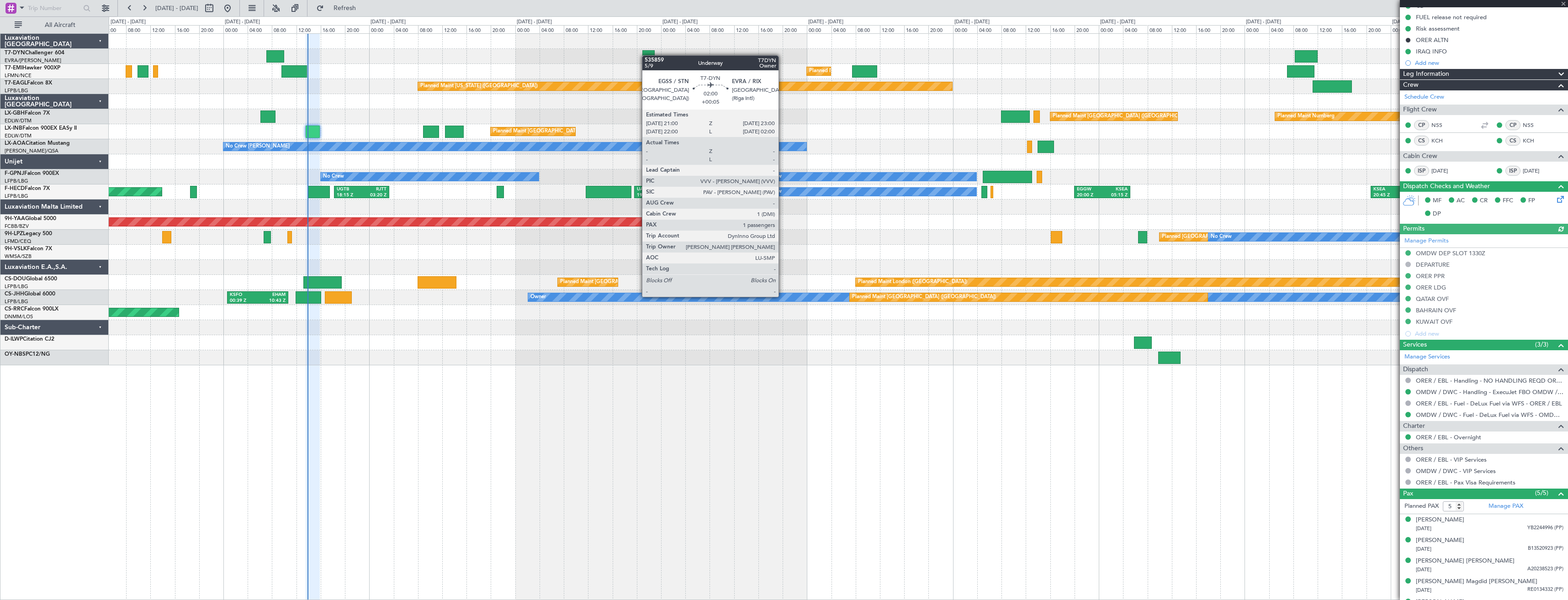
type input "+00:05"
type input "1"
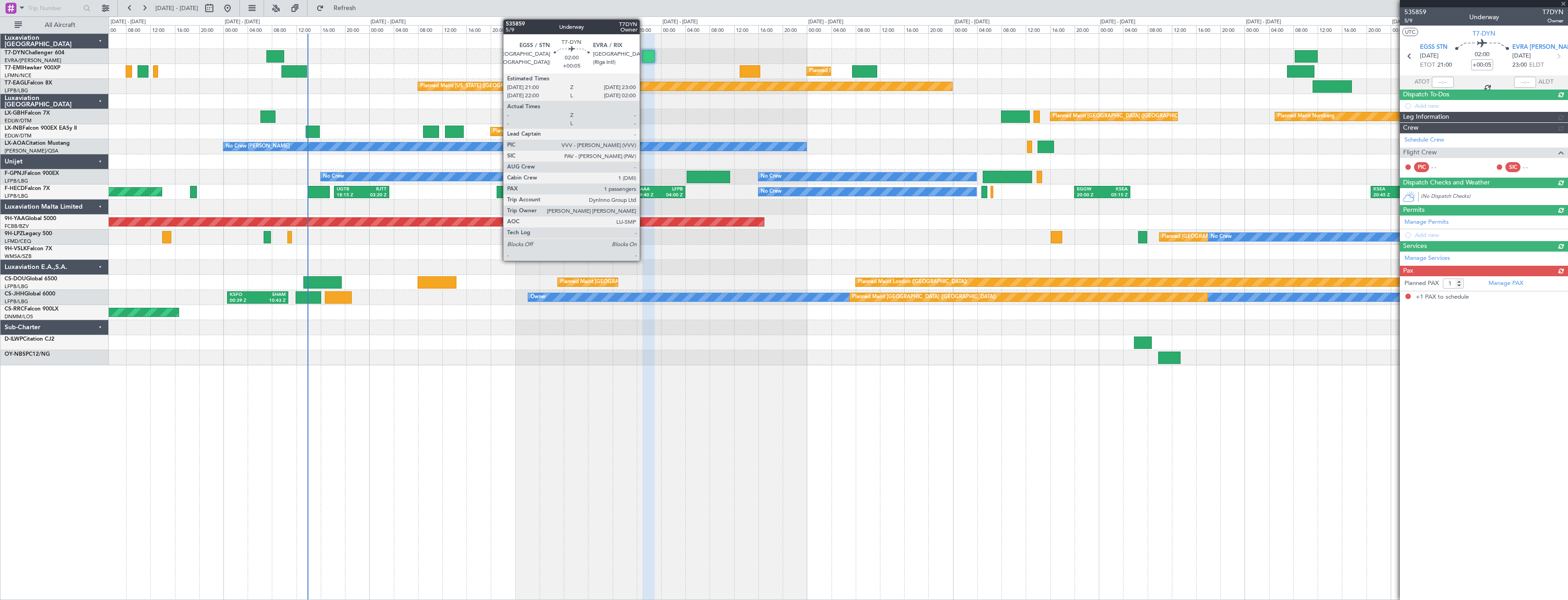
scroll to position [0, 0]
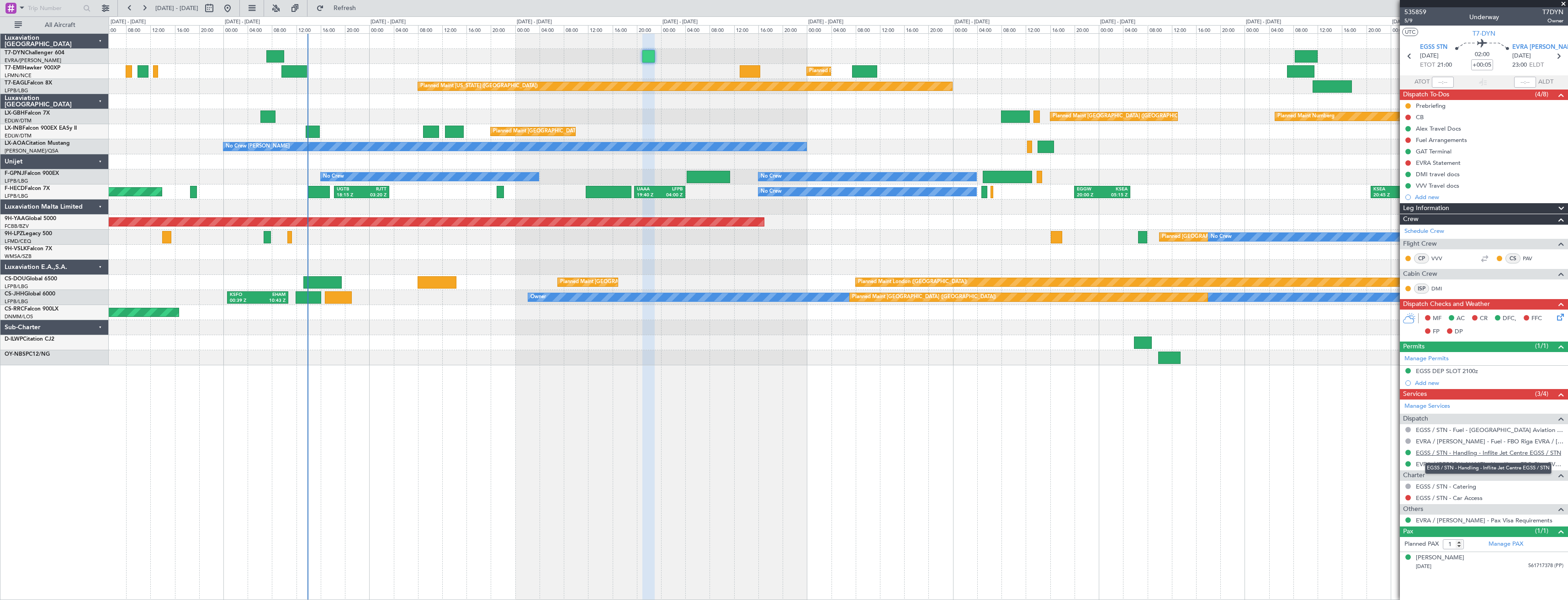
click at [1458, 451] on link "EGSS / STN - Handling - Inflite Jet Centre EGSS / STN" at bounding box center [1488, 452] width 145 height 8
click at [1408, 139] on button at bounding box center [1408, 140] width 5 height 5
click at [1406, 178] on span "Completed" at bounding box center [1412, 180] width 30 height 9
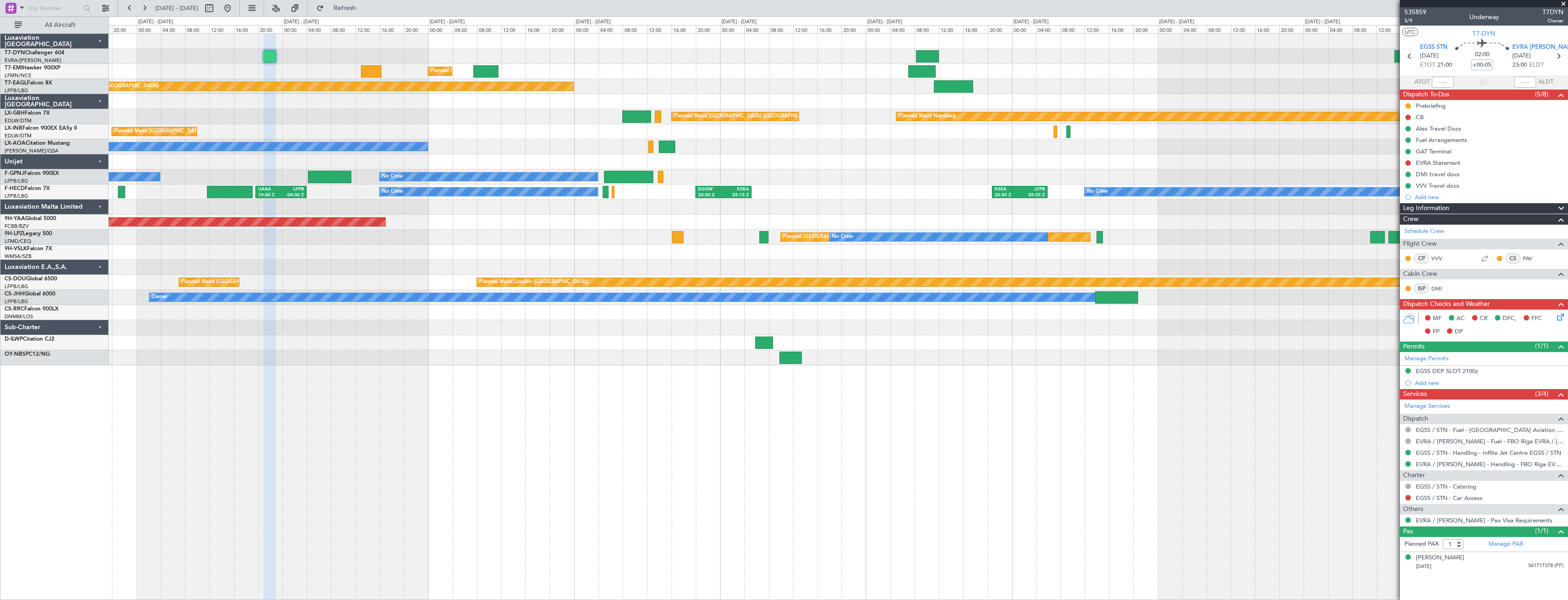
click at [610, 61] on div at bounding box center [838, 56] width 1458 height 15
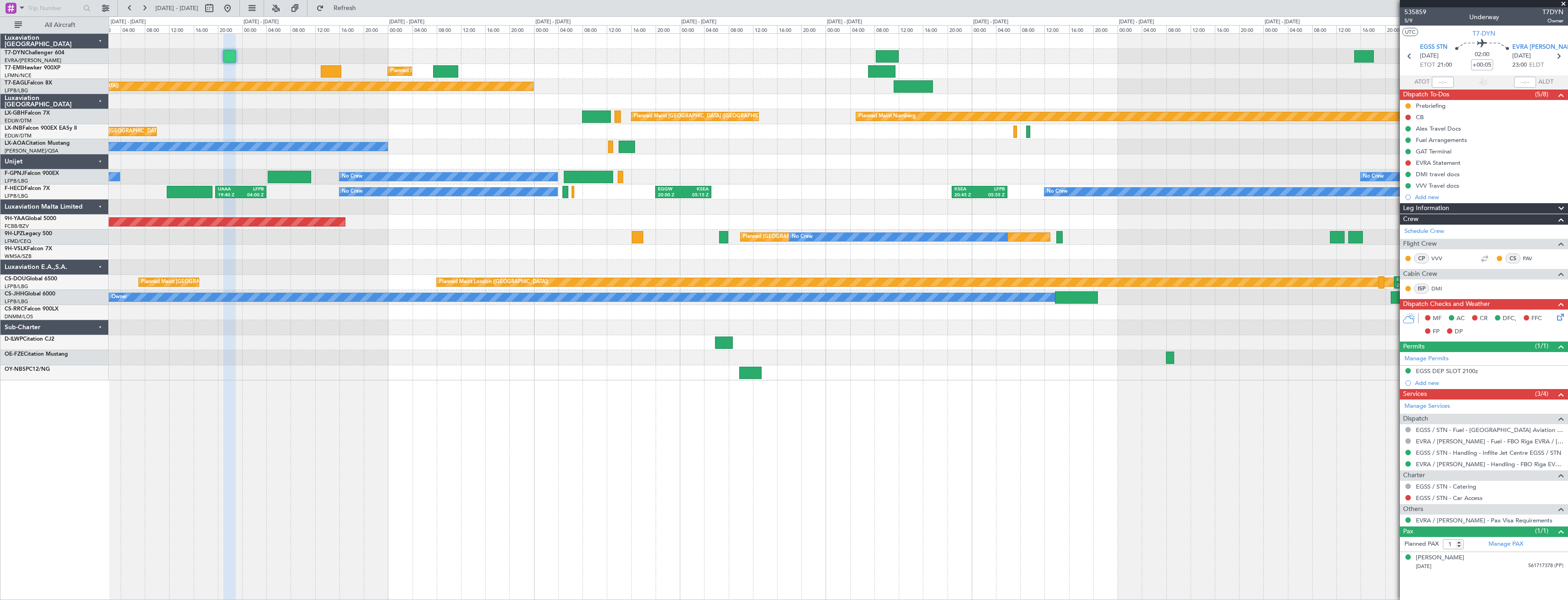
click at [792, 69] on div "Planned Maint Zurich Planned Maint New York (Teterboro) Planned Maint Nurnberg …" at bounding box center [838, 207] width 1458 height 347
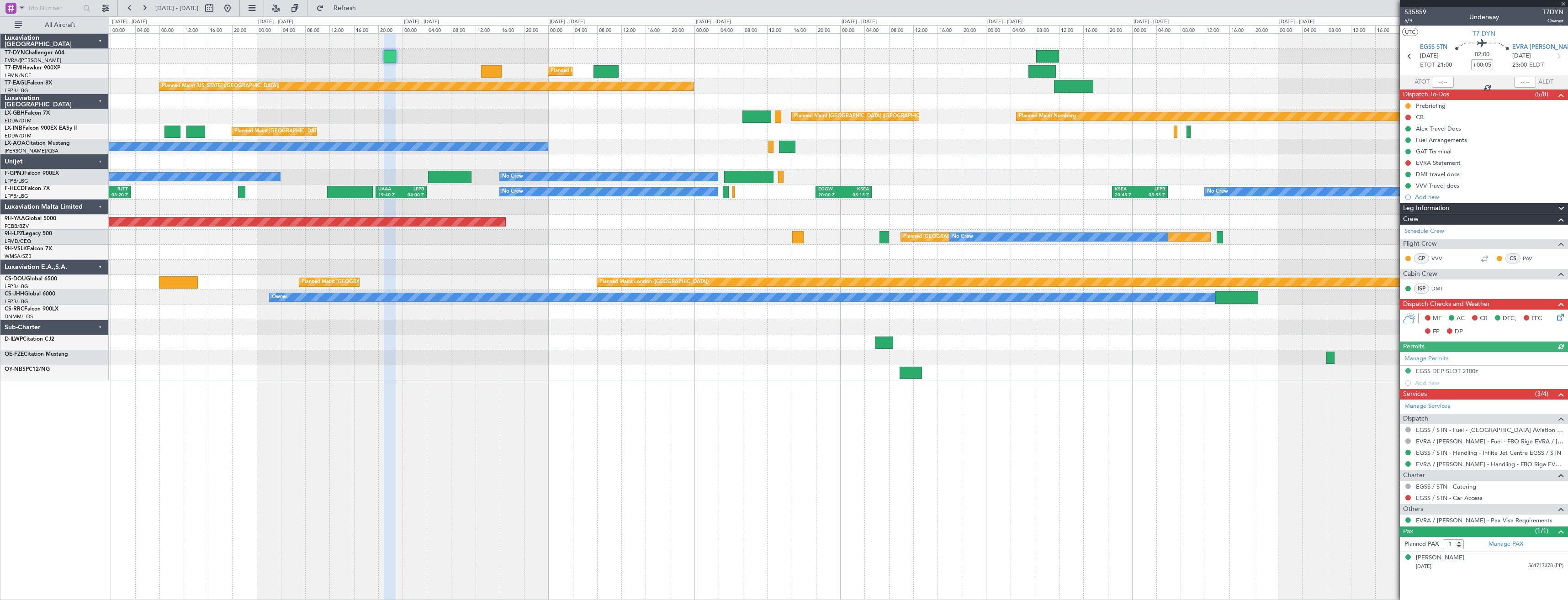
click at [253, 17] on div "0 0 20:00 00:00 04:00 08:00 12:00 [DATE] - [DATE] 16:00 20:00 00:00 04:00 08:00…" at bounding box center [838, 25] width 1458 height 16
click at [235, 9] on button at bounding box center [228, 8] width 15 height 15
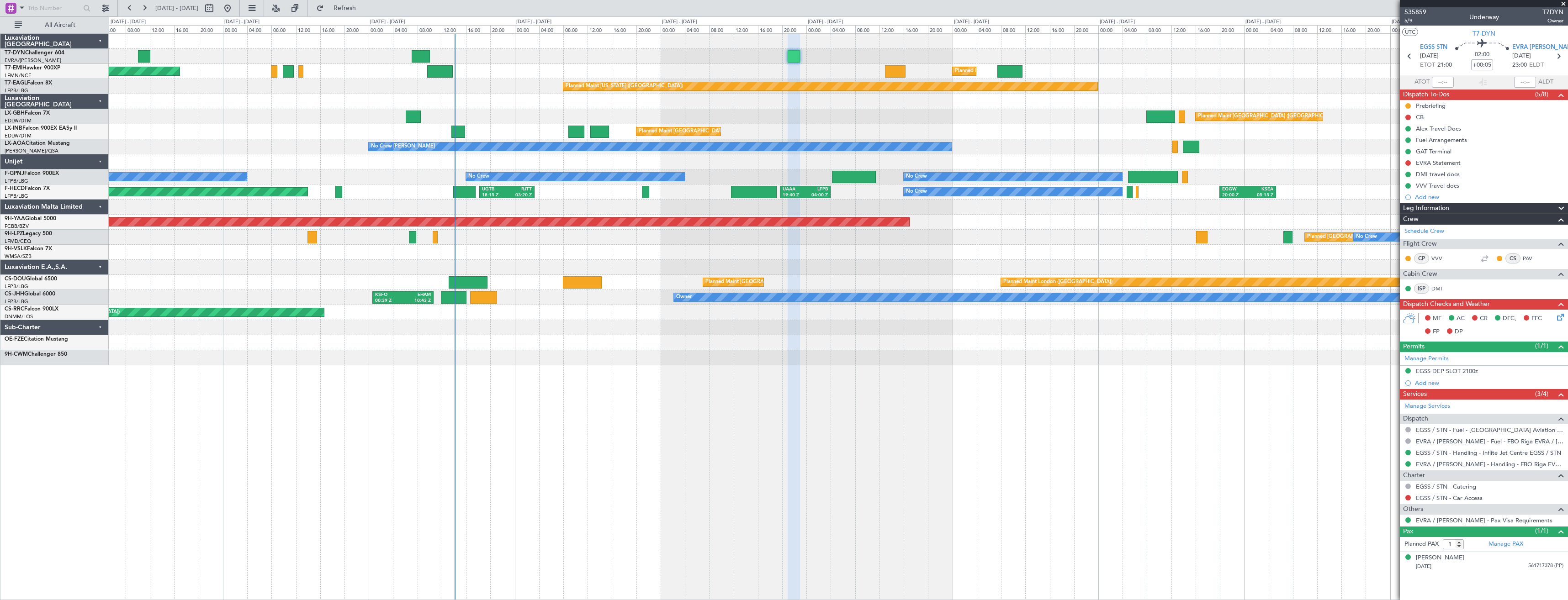
click at [440, 344] on div "Planned Maint [GEOGRAPHIC_DATA] Planned Maint [GEOGRAPHIC_DATA] Planned Maint […" at bounding box center [838, 316] width 1459 height 566
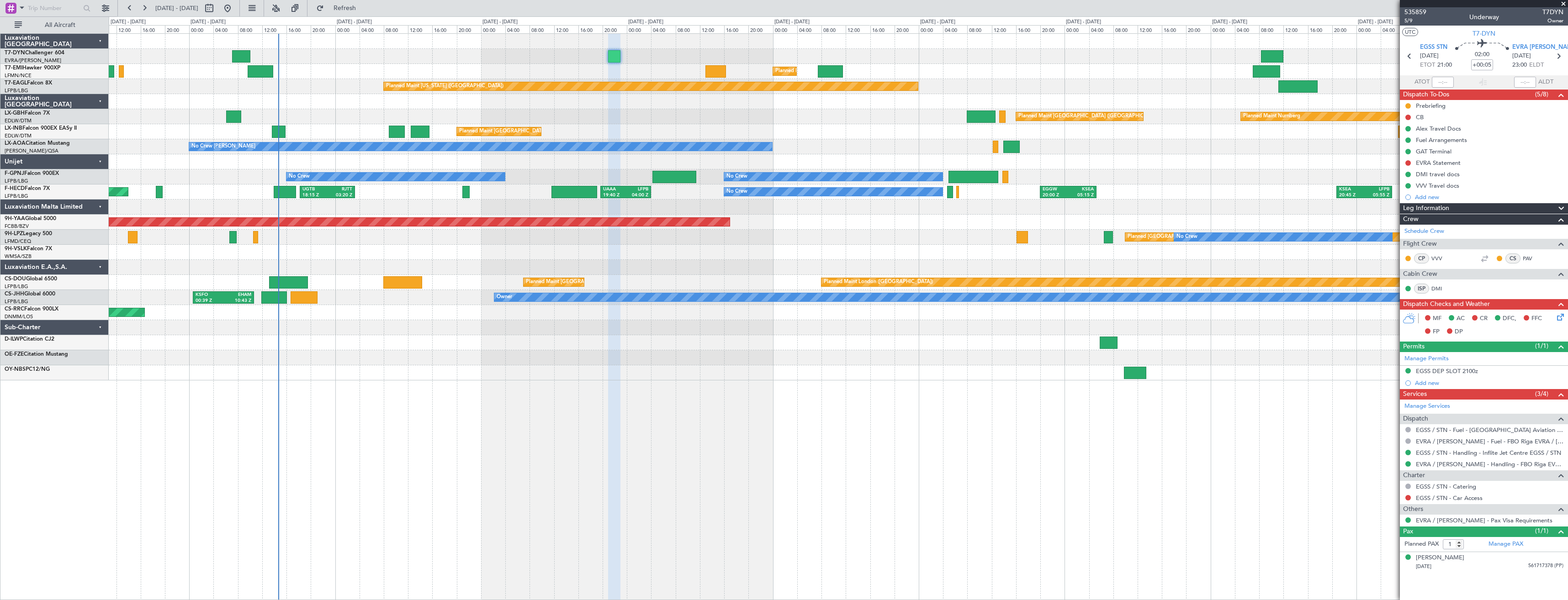
click at [1564, 5] on span at bounding box center [1563, 4] width 9 height 8
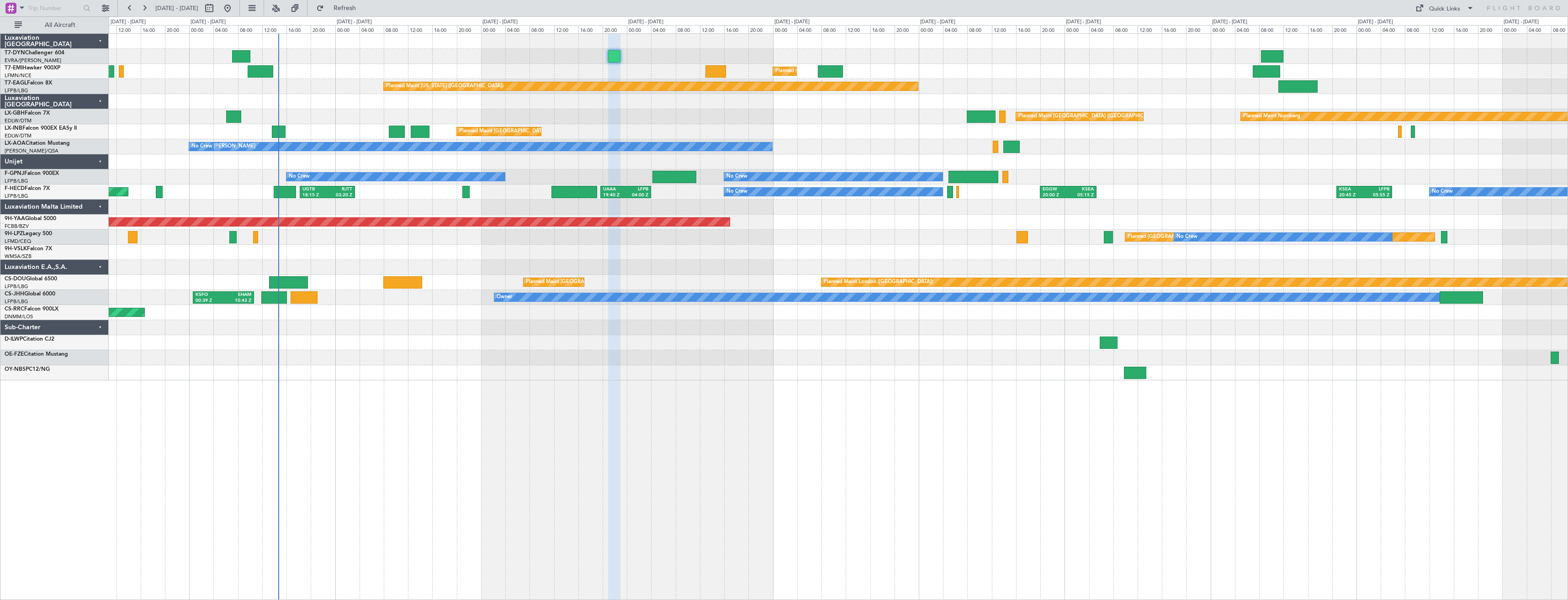
type input "0"
click at [1438, 13] on div "Quick Links" at bounding box center [1444, 9] width 31 height 9
click at [1439, 29] on button "Trip Builder" at bounding box center [1445, 30] width 69 height 22
click at [367, 3] on button "Refresh" at bounding box center [339, 8] width 55 height 15
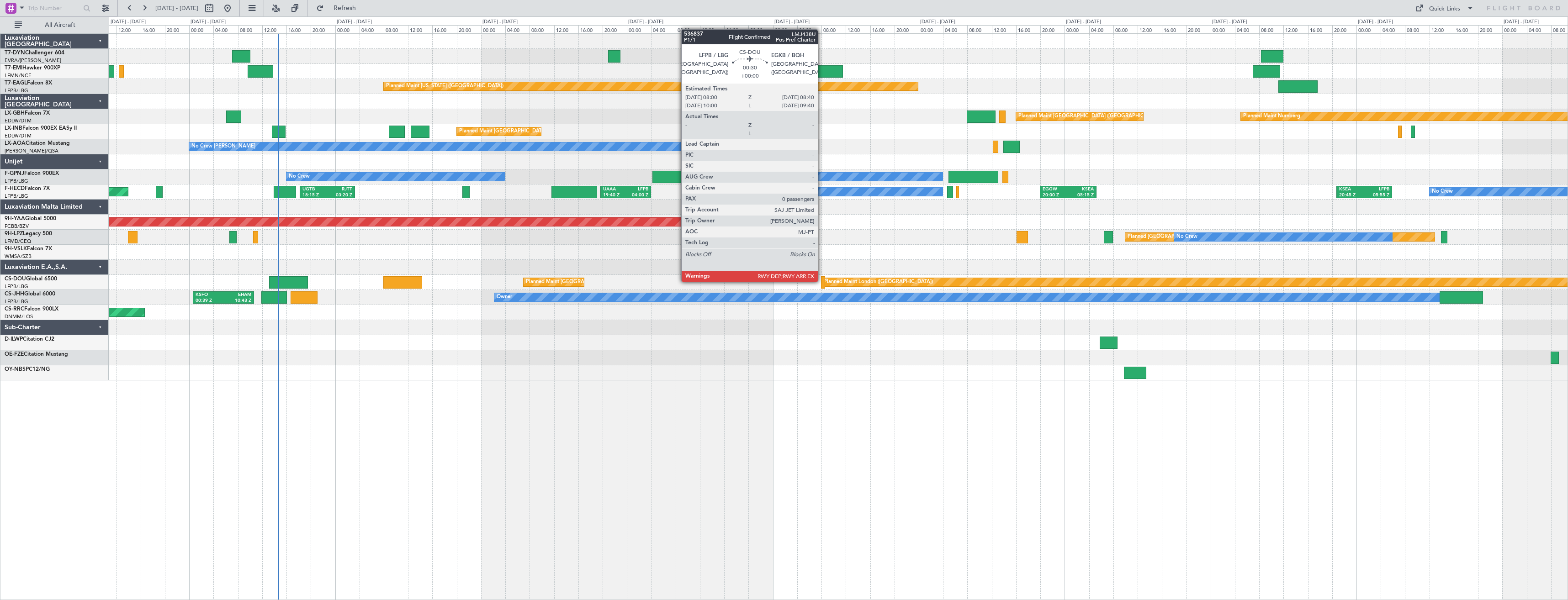
click at [822, 281] on div at bounding box center [823, 282] width 4 height 12
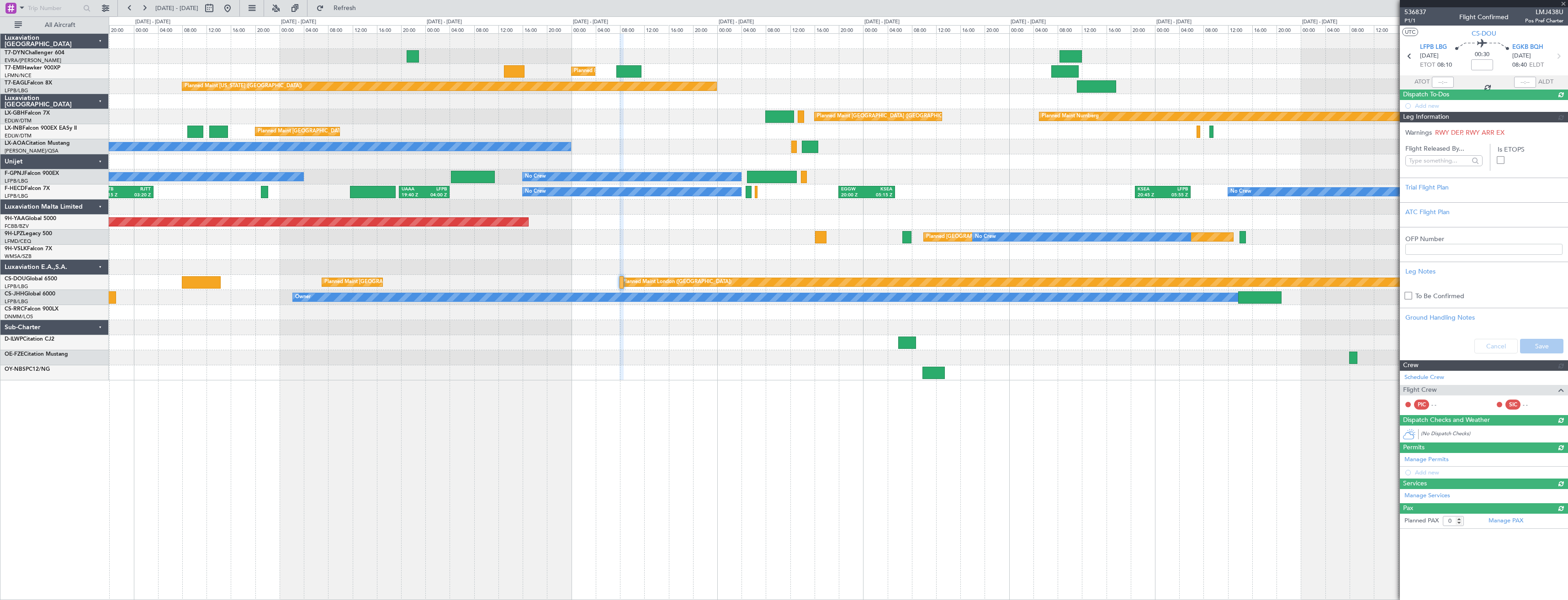
click at [664, 339] on div "Planned Maint [GEOGRAPHIC_DATA] Planned Maint [US_STATE] ([GEOGRAPHIC_DATA]) Pl…" at bounding box center [838, 207] width 1458 height 347
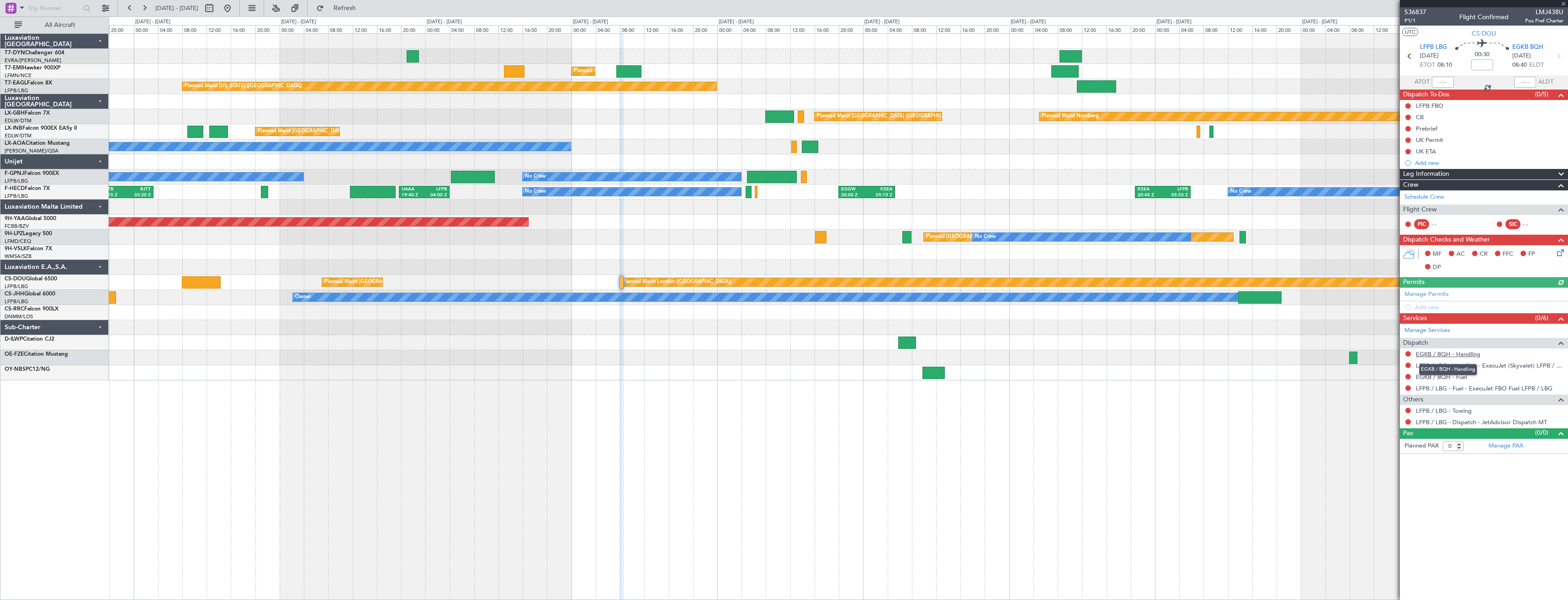
click at [1452, 356] on link "EGKB / BQH - Handling" at bounding box center [1447, 354] width 64 height 8
click at [357, 7] on span "Refresh" at bounding box center [344, 8] width 38 height 6
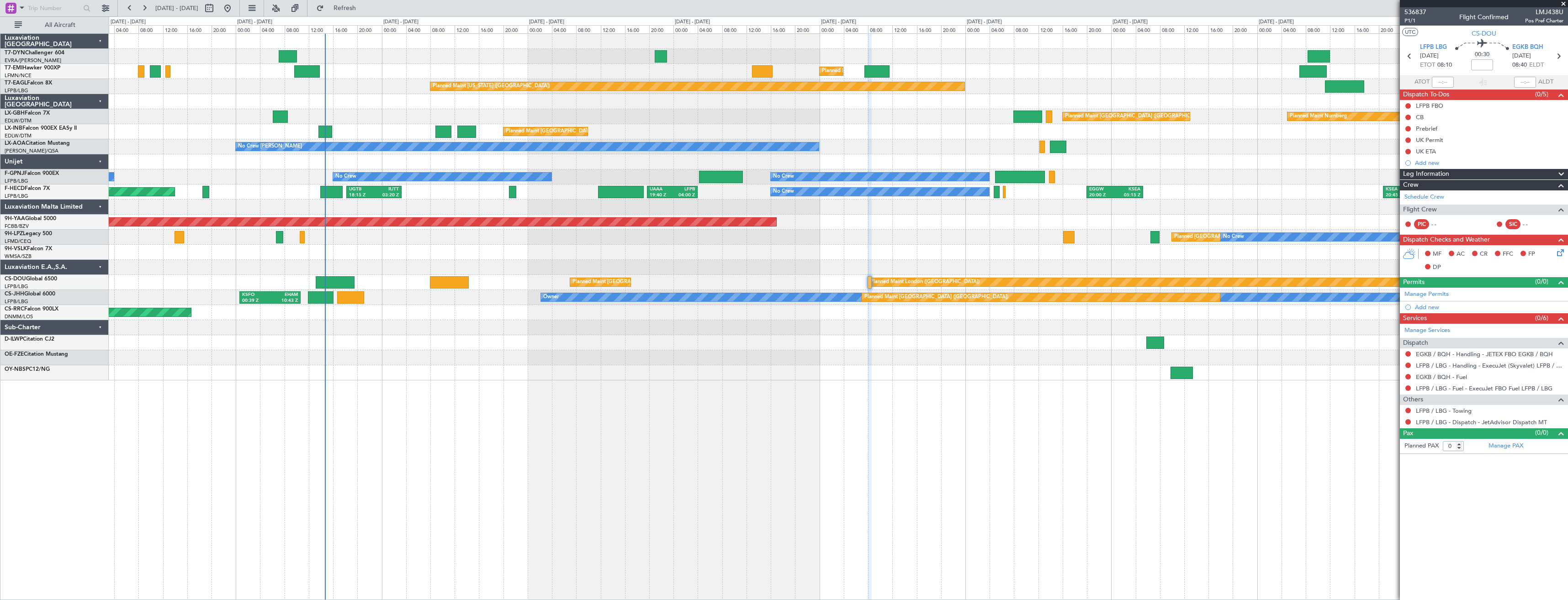
click at [745, 254] on div "Planned Maint [GEOGRAPHIC_DATA] Planned Maint [GEOGRAPHIC_DATA] Planned Maint […" at bounding box center [838, 207] width 1458 height 347
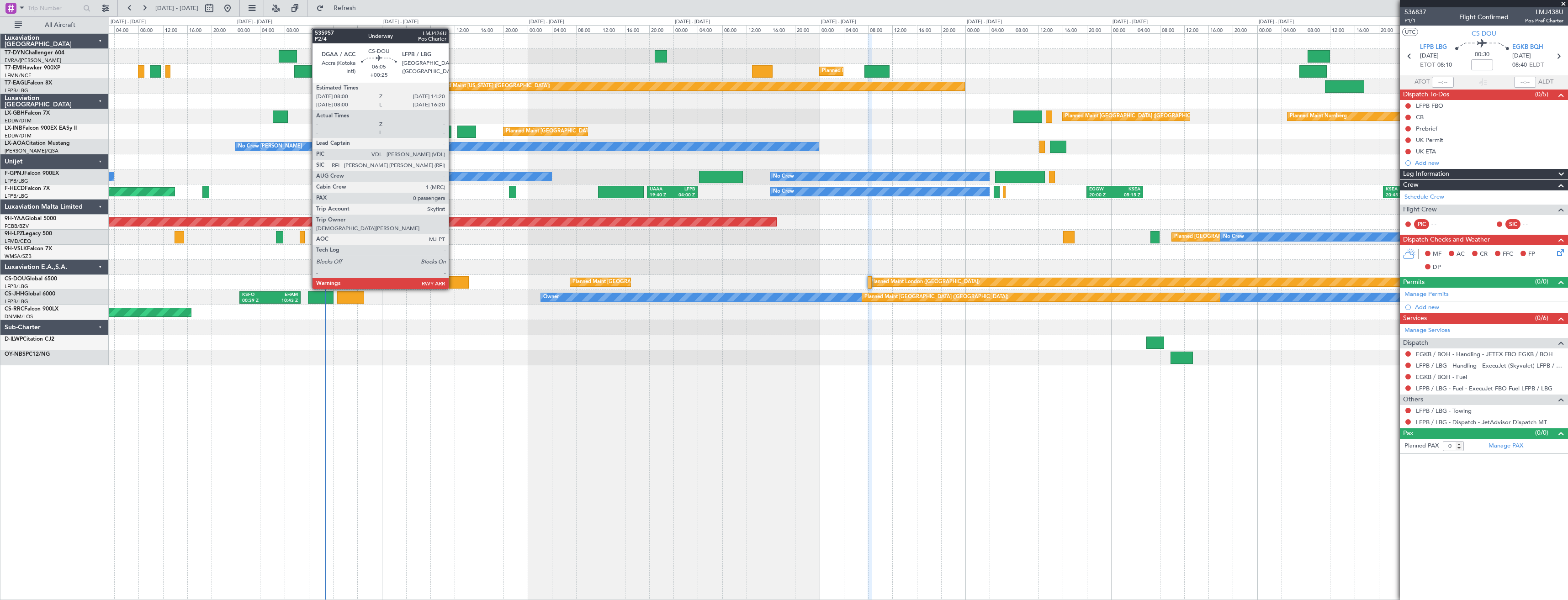
click at [453, 280] on div at bounding box center [449, 282] width 39 height 12
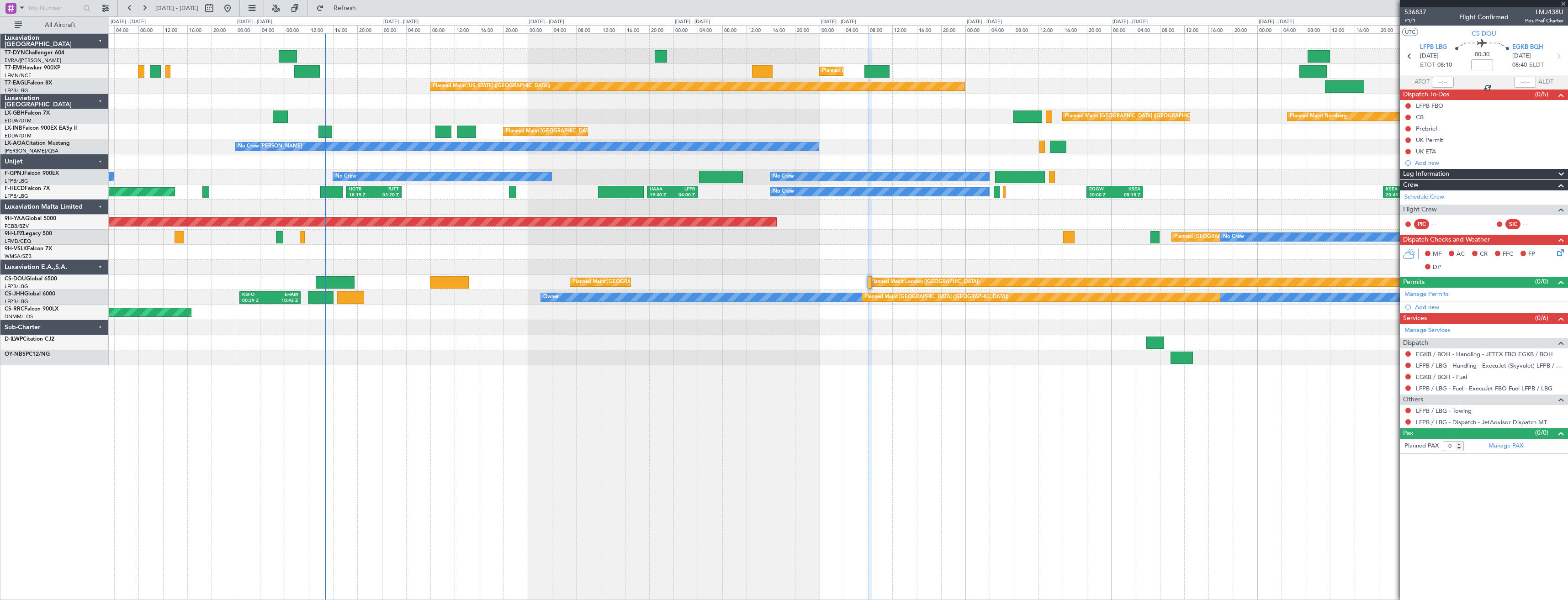
type input "+00:25"
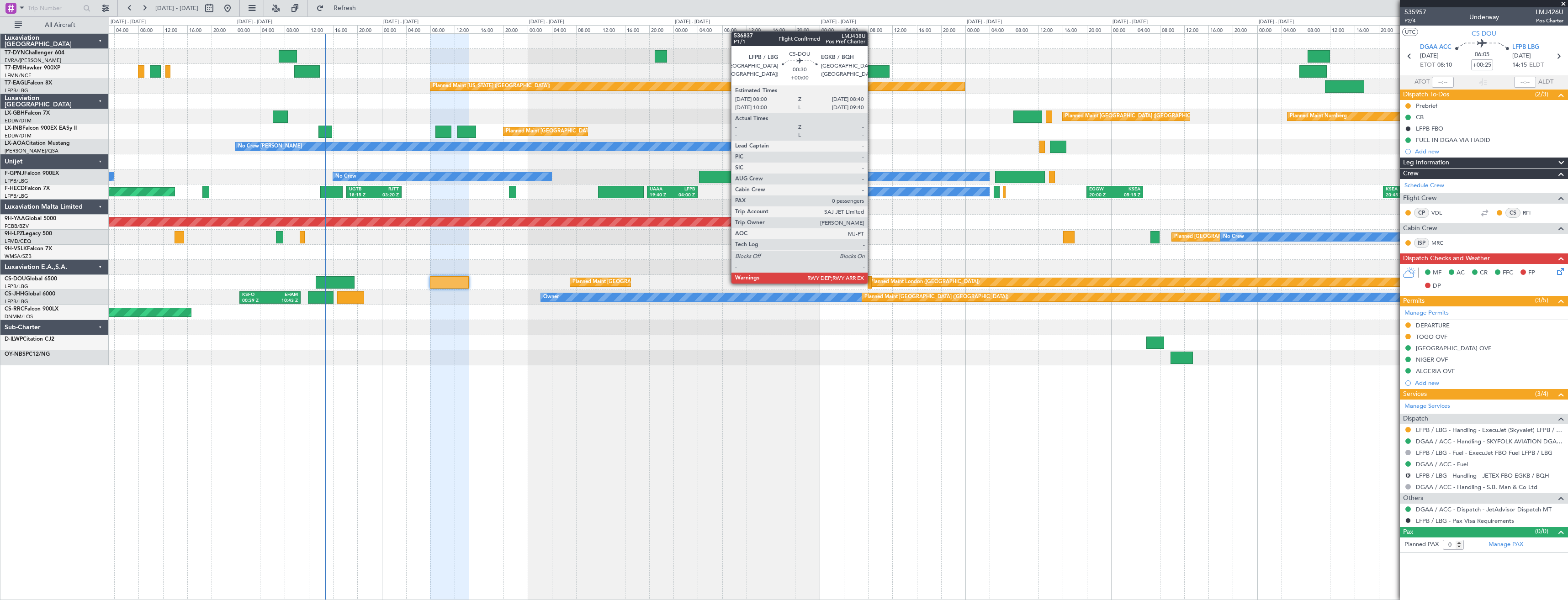
click at [872, 283] on div at bounding box center [870, 282] width 4 height 12
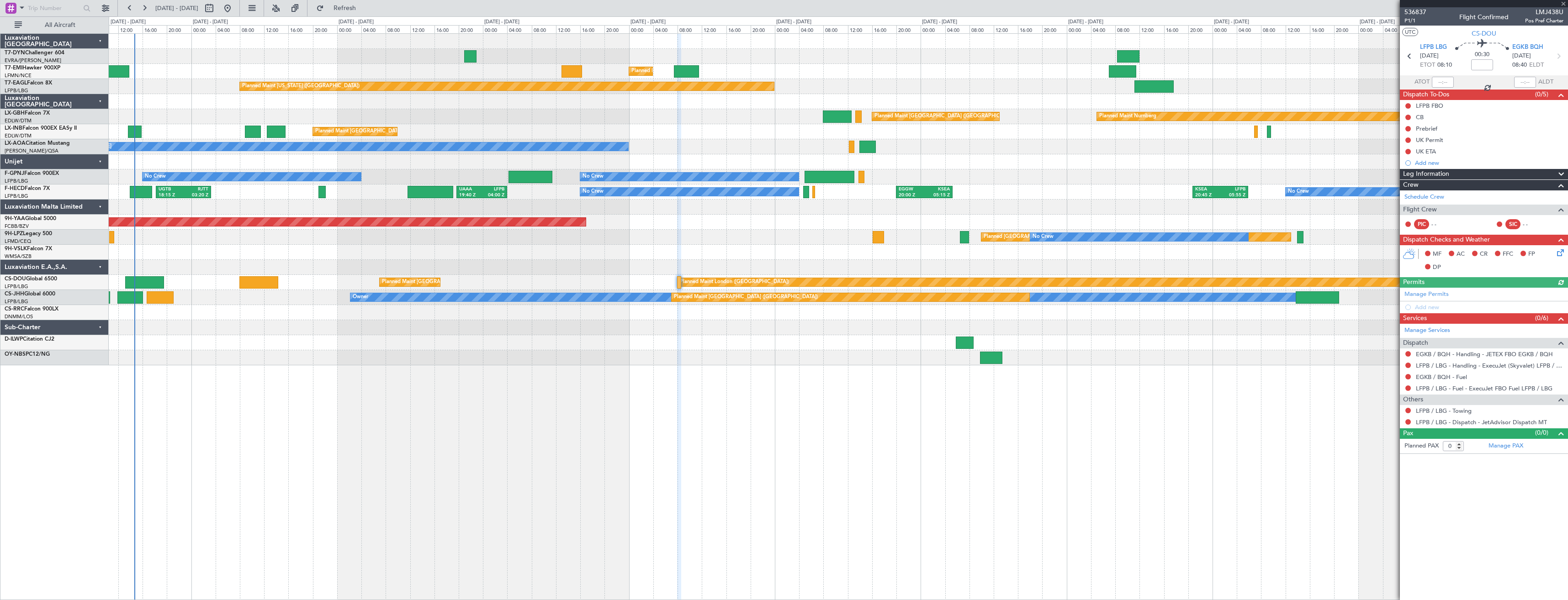
click at [661, 255] on div at bounding box center [838, 252] width 1458 height 15
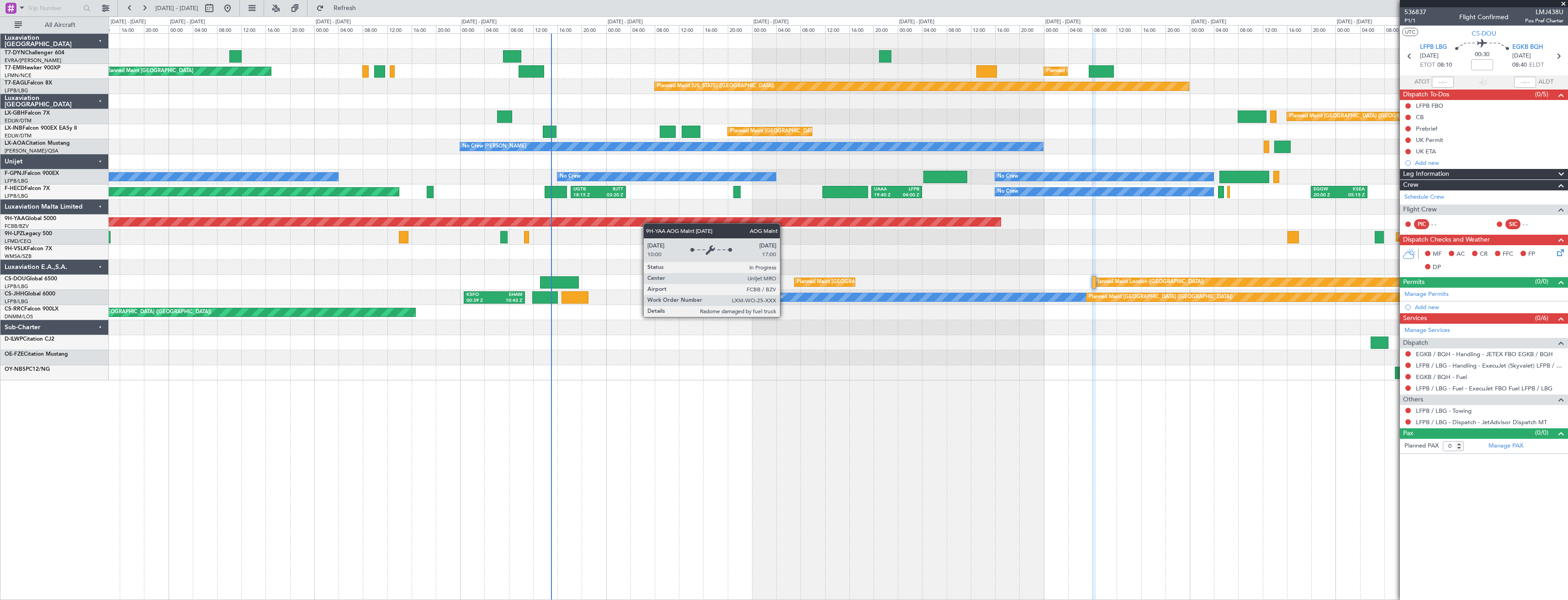
click at [842, 217] on div "Planned Maint [GEOGRAPHIC_DATA] Planned Maint [GEOGRAPHIC_DATA] Planned Maint […" at bounding box center [838, 207] width 1458 height 347
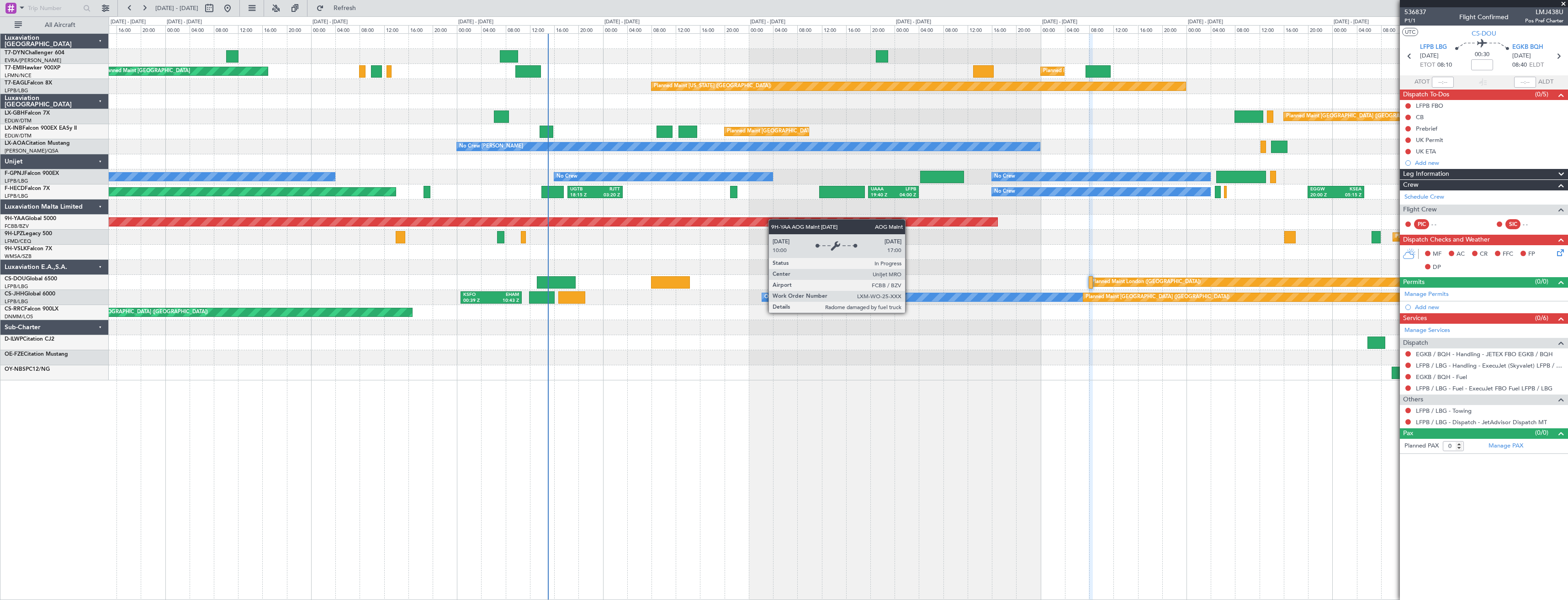
click at [644, 233] on div "Planned Maint [GEOGRAPHIC_DATA] Planned Maint [GEOGRAPHIC_DATA] Planned Maint […" at bounding box center [838, 207] width 1458 height 347
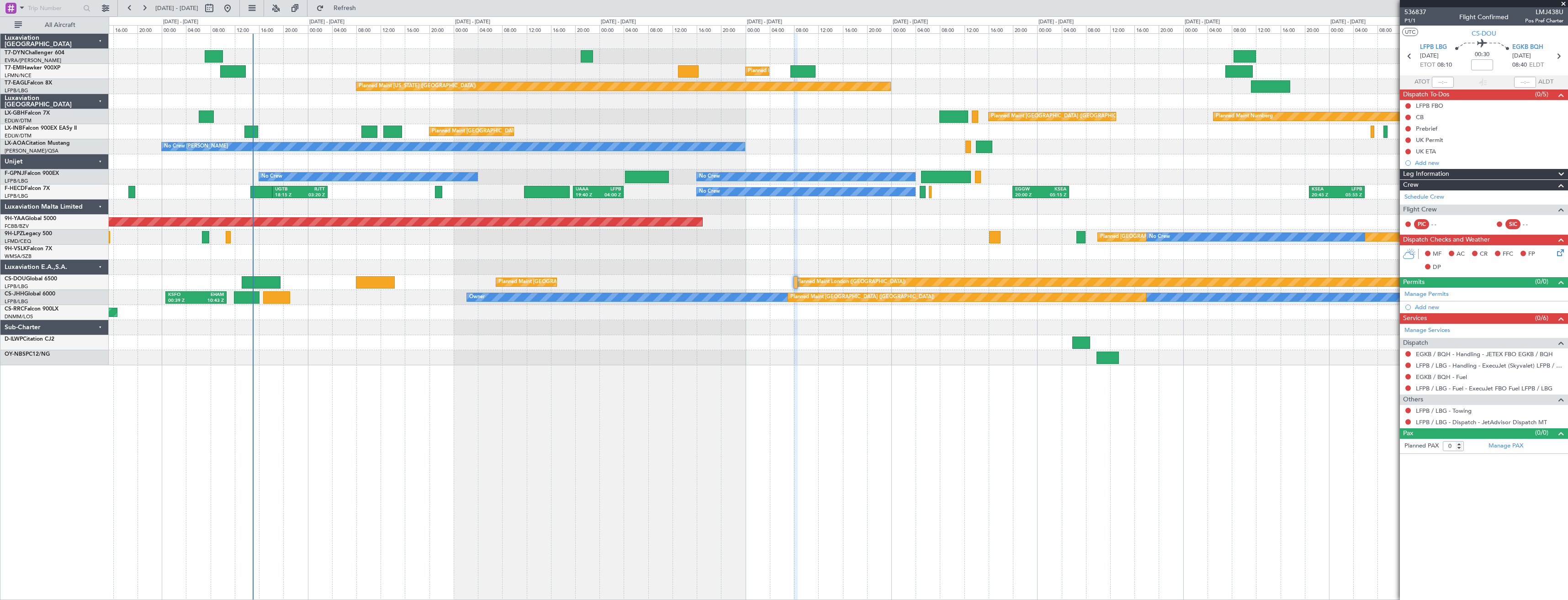
click at [464, 439] on div "Planned Maint [GEOGRAPHIC_DATA] Planned Maint [GEOGRAPHIC_DATA] Planned Maint […" at bounding box center [838, 316] width 1459 height 566
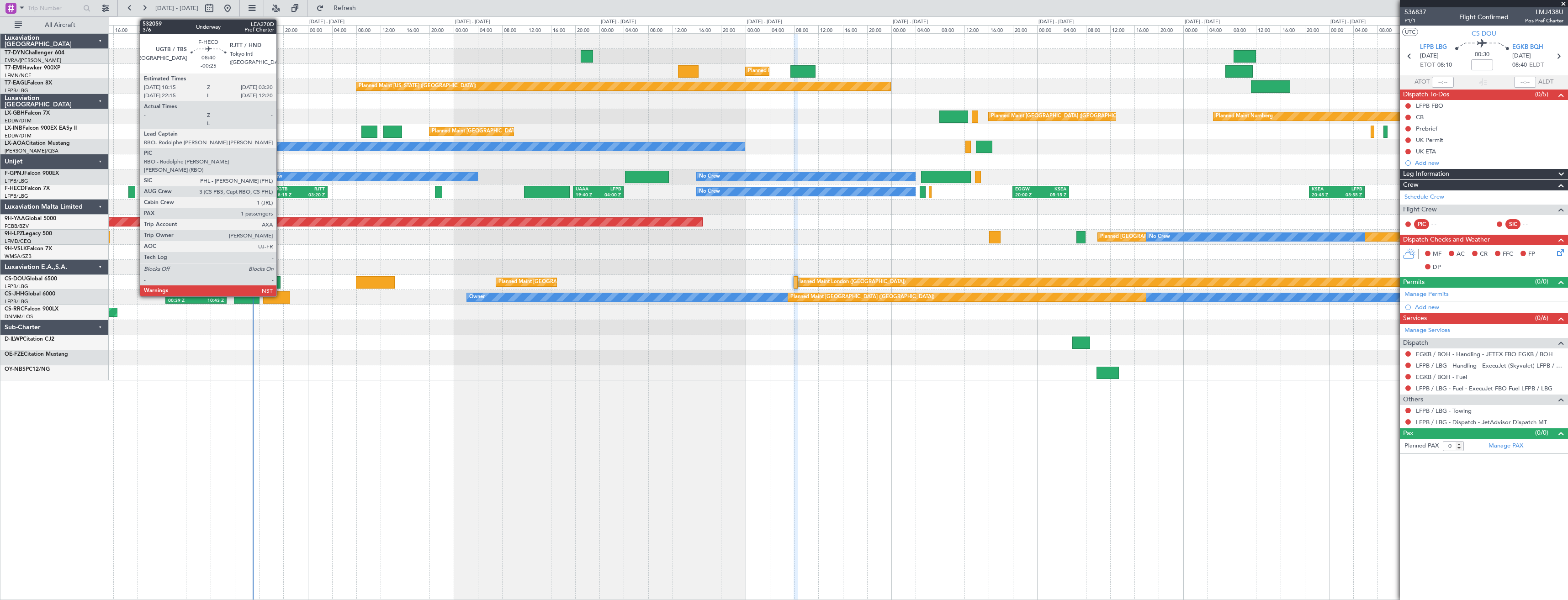
click at [281, 192] on div "18:15 Z" at bounding box center [287, 196] width 25 height 6
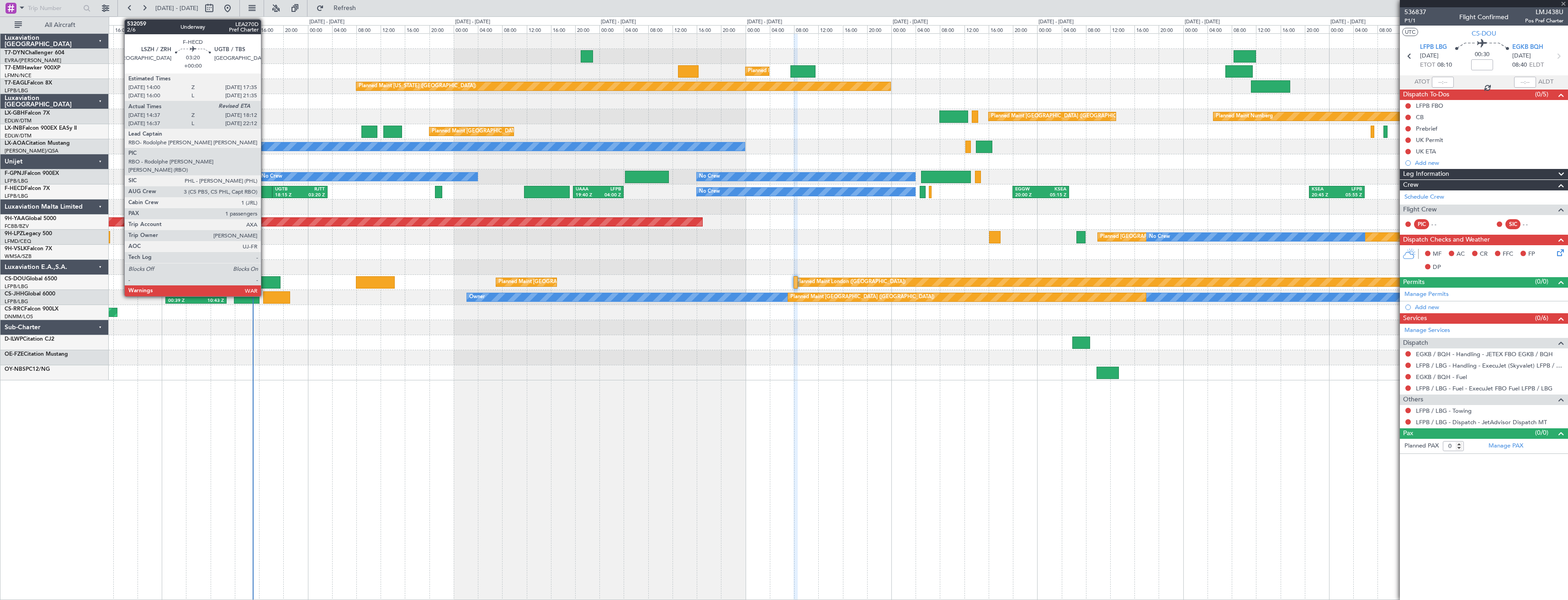
type input "-00:25"
type input "1"
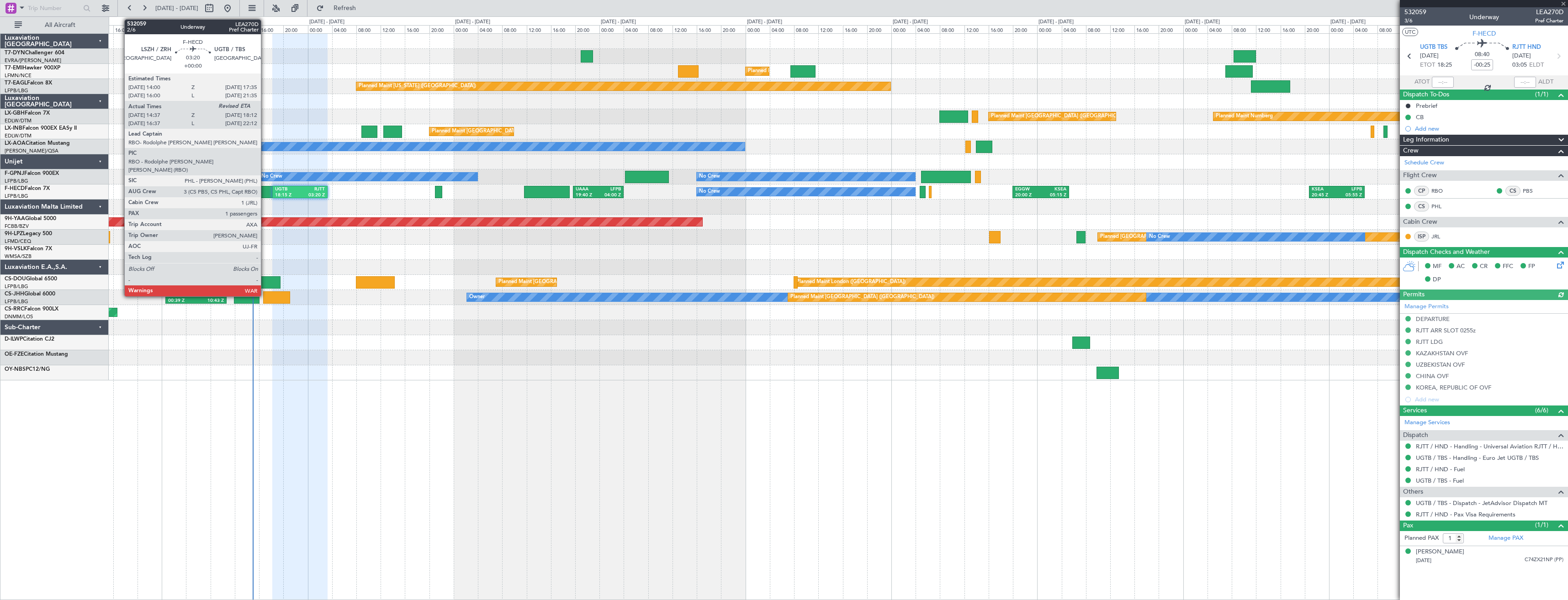
click at [265, 192] on div at bounding box center [261, 192] width 22 height 12
type input "14:47"
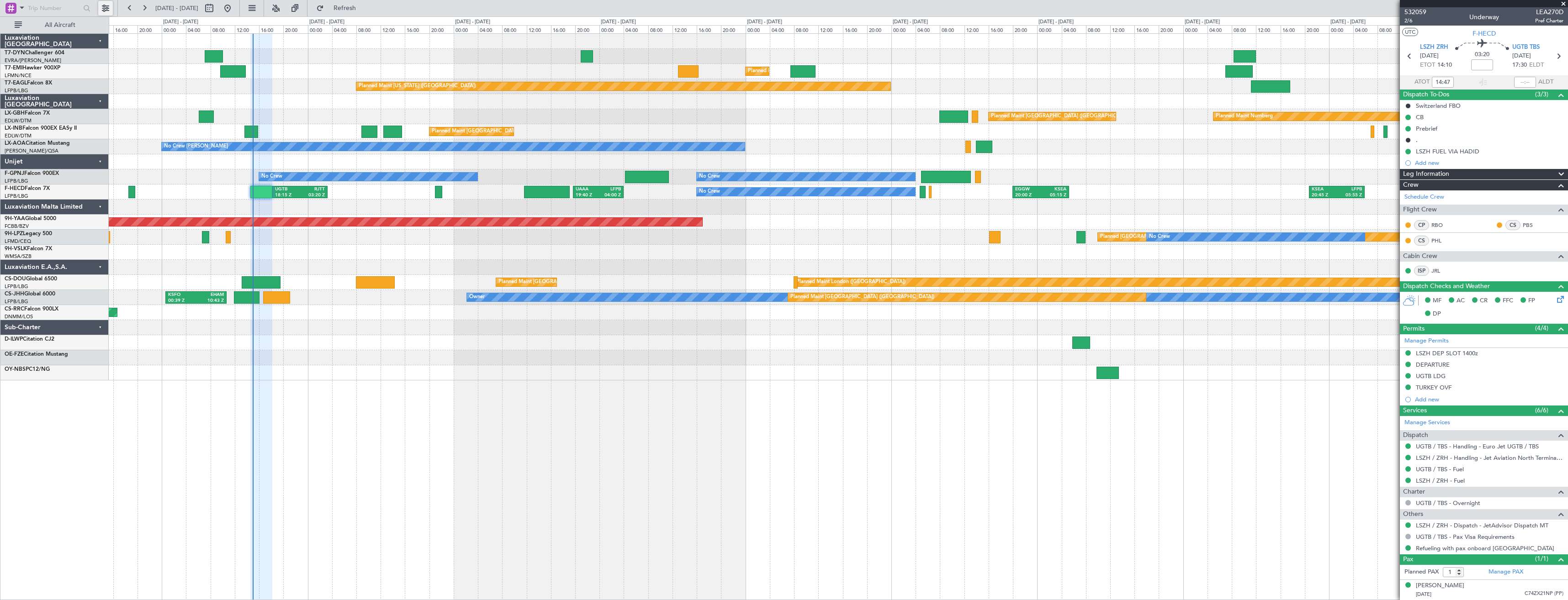
click at [103, 12] on button at bounding box center [105, 8] width 15 height 15
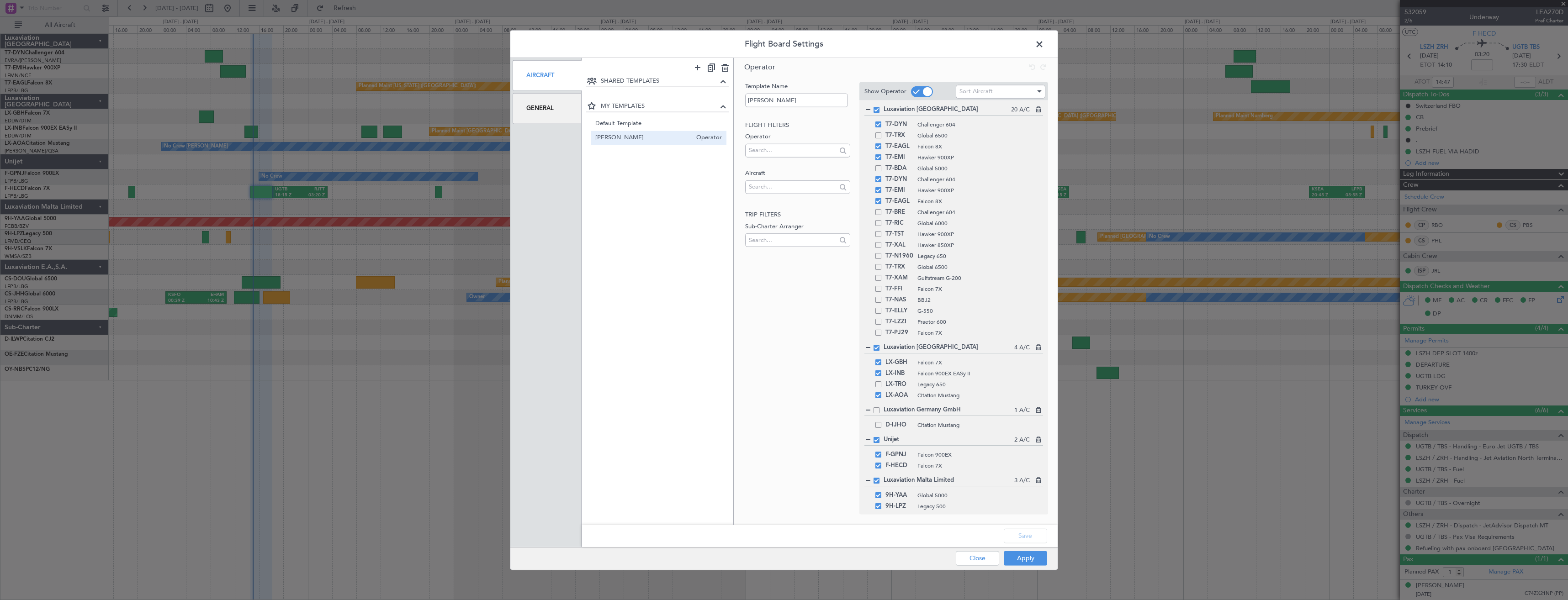
click at [541, 98] on div "General" at bounding box center [547, 108] width 69 height 30
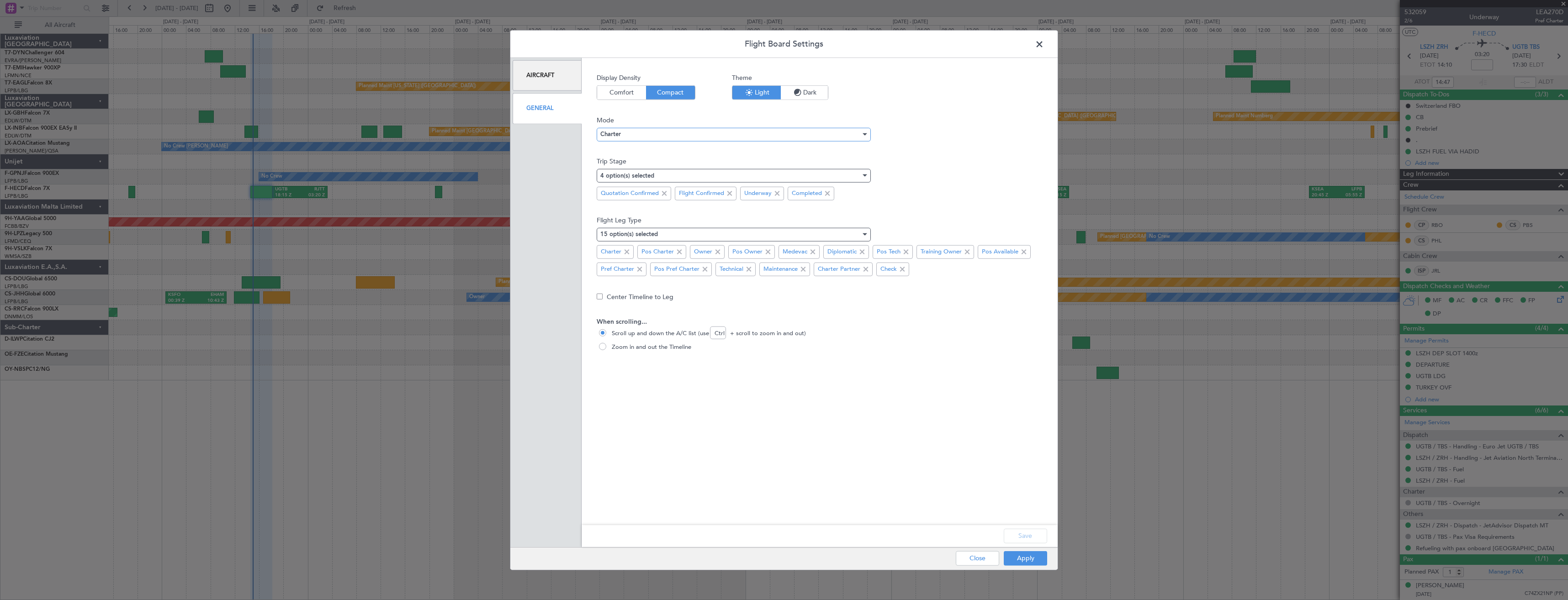
click at [671, 139] on div "Charter" at bounding box center [731, 134] width 261 height 14
click at [643, 160] on span "Ops" at bounding box center [733, 166] width 266 height 14
click at [1032, 538] on button "Save" at bounding box center [1025, 535] width 43 height 15
click at [1026, 561] on button "Apply" at bounding box center [1025, 558] width 43 height 15
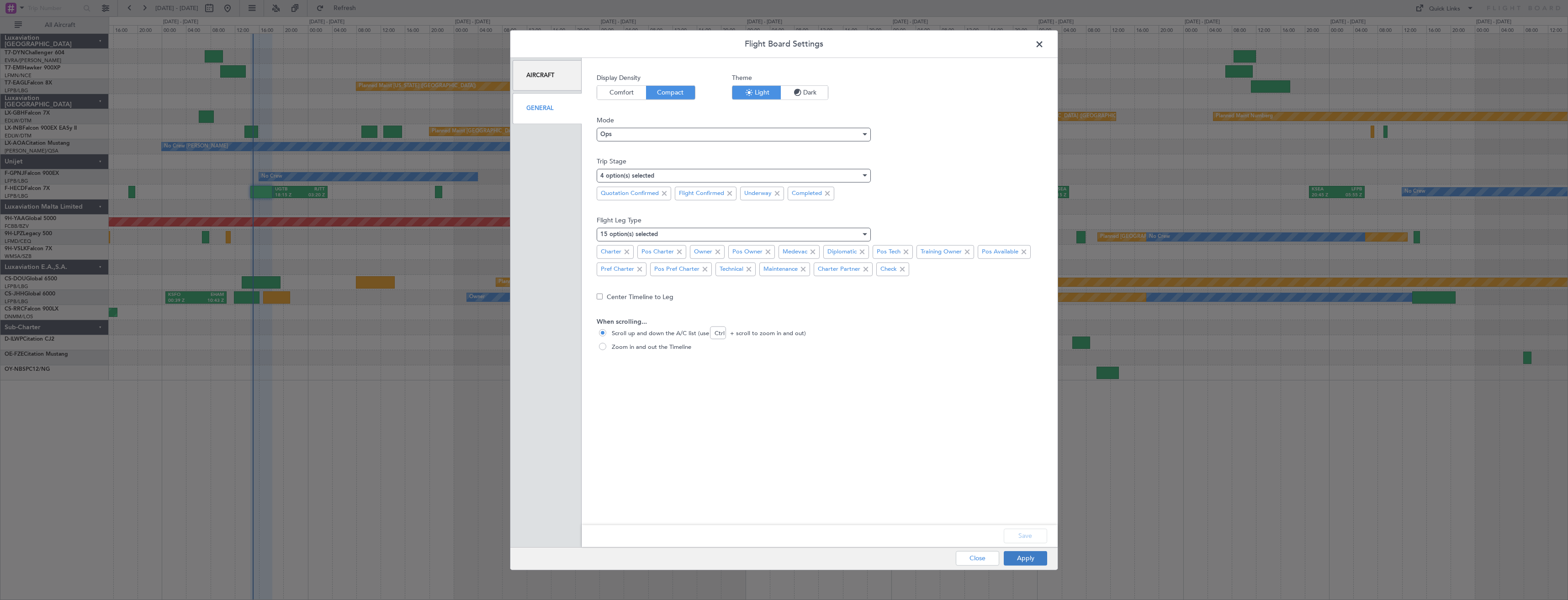
type input "0"
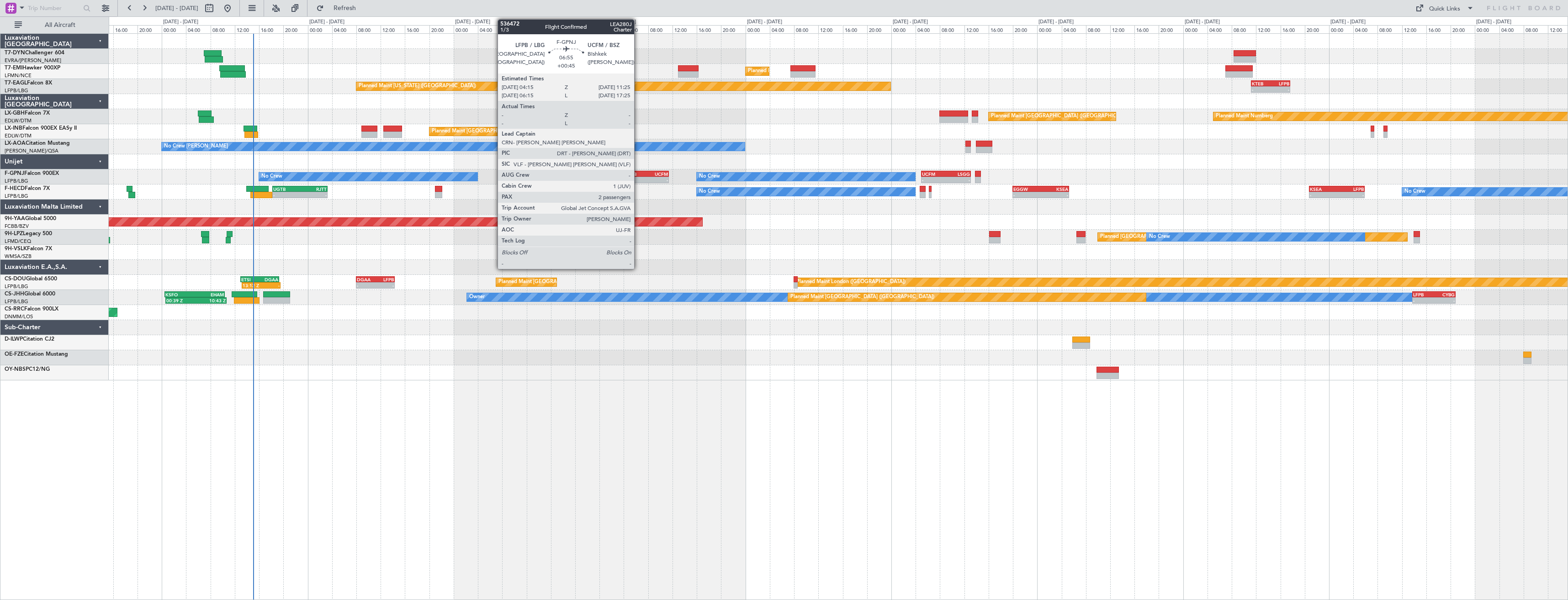
click at [638, 171] on div "LFPB" at bounding box center [636, 174] width 21 height 5
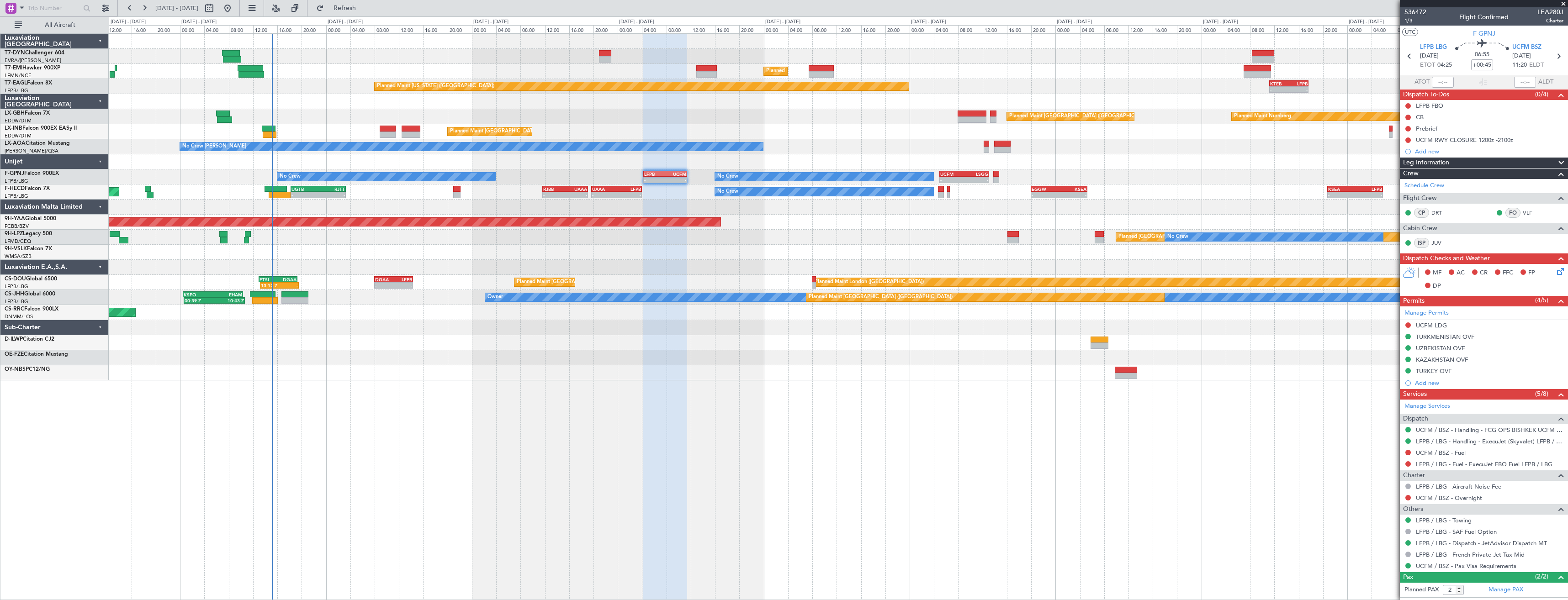
click at [506, 205] on div at bounding box center [838, 207] width 1458 height 15
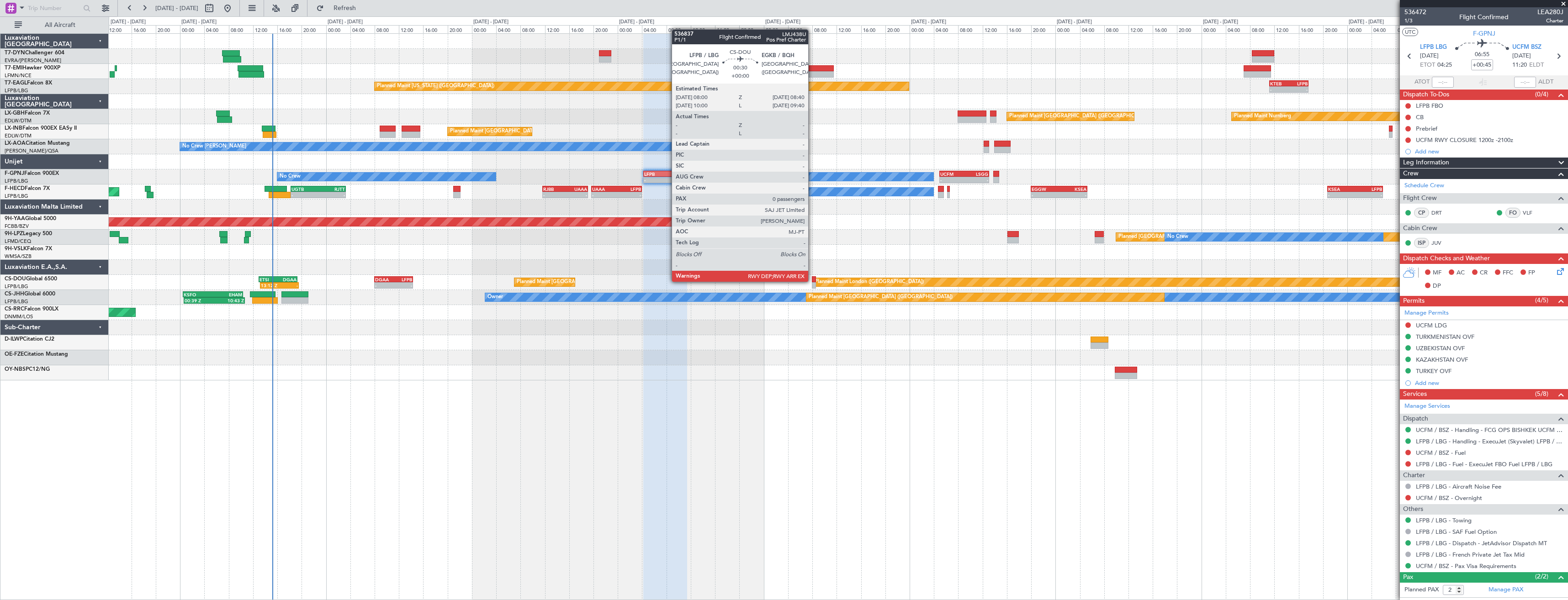
click at [812, 281] on div at bounding box center [814, 279] width 4 height 6
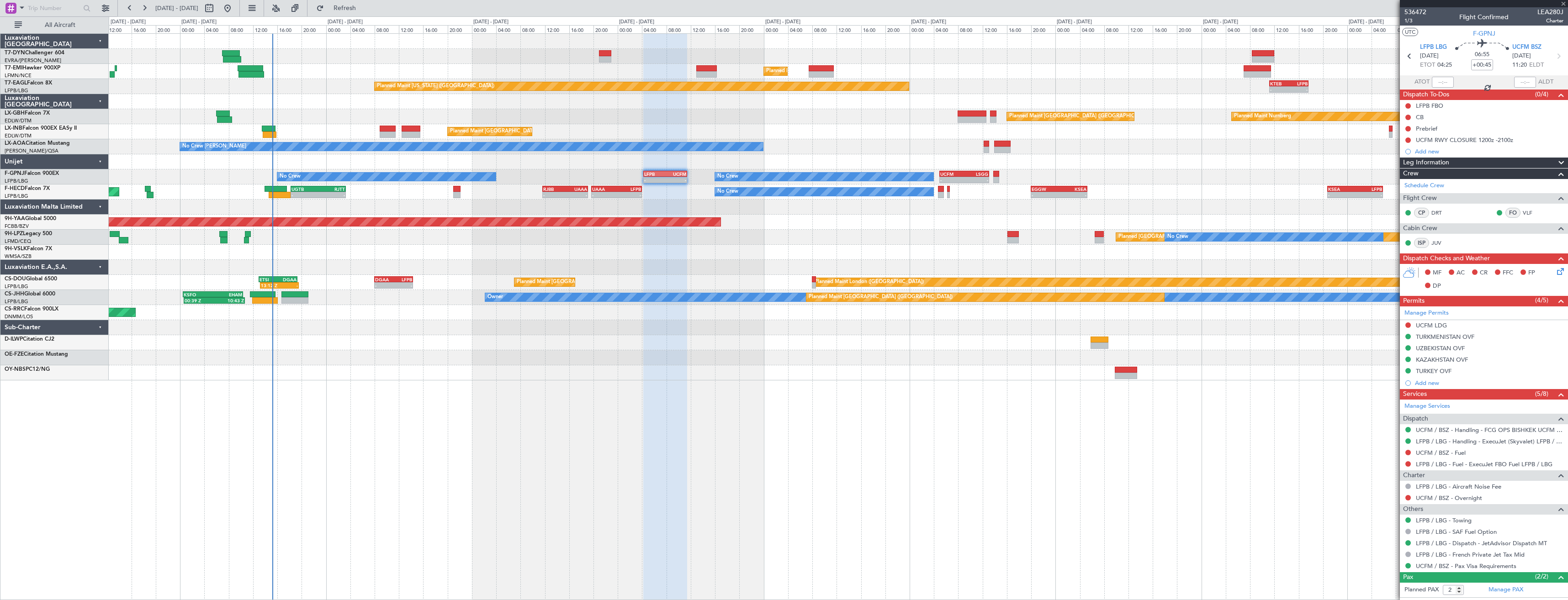
type input "0"
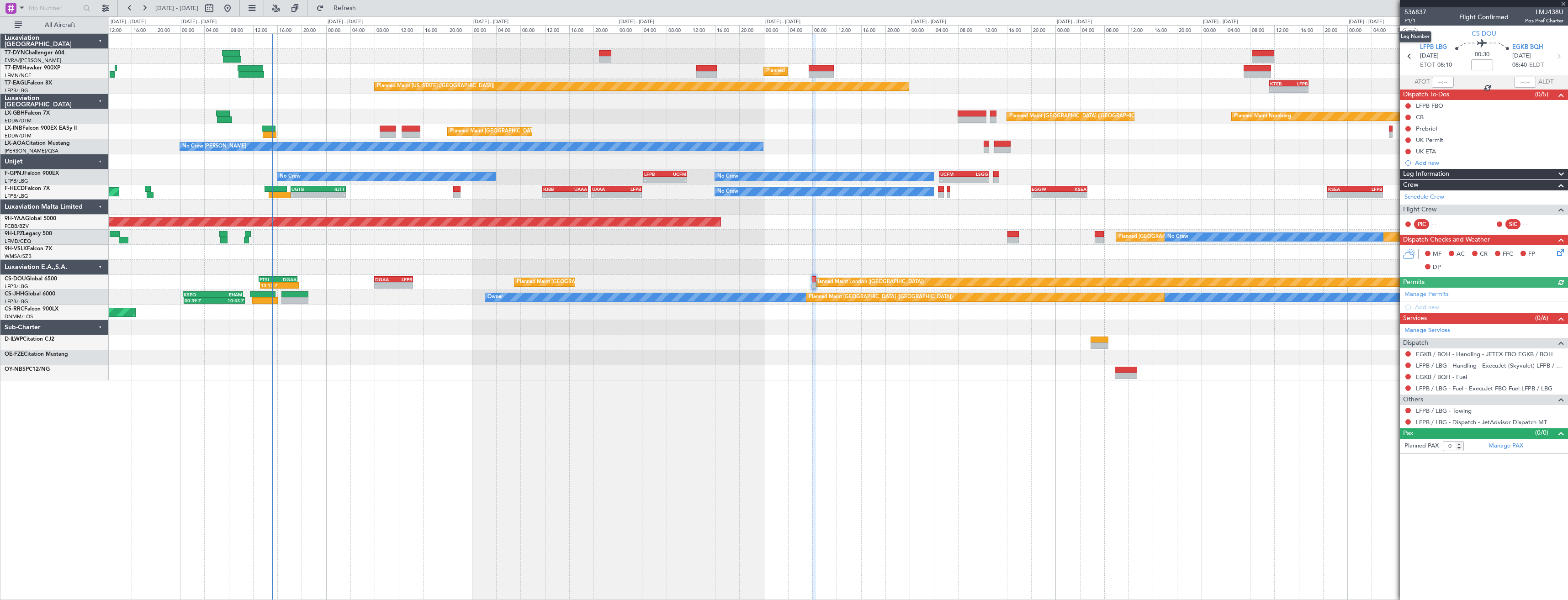
click at [1408, 21] on span "P1/1" at bounding box center [1415, 21] width 22 height 8
click at [363, 8] on span "Refresh" at bounding box center [344, 8] width 38 height 6
click at [1412, 15] on span "536837" at bounding box center [1415, 12] width 22 height 10
click at [1413, 23] on span "P1/1" at bounding box center [1415, 21] width 22 height 8
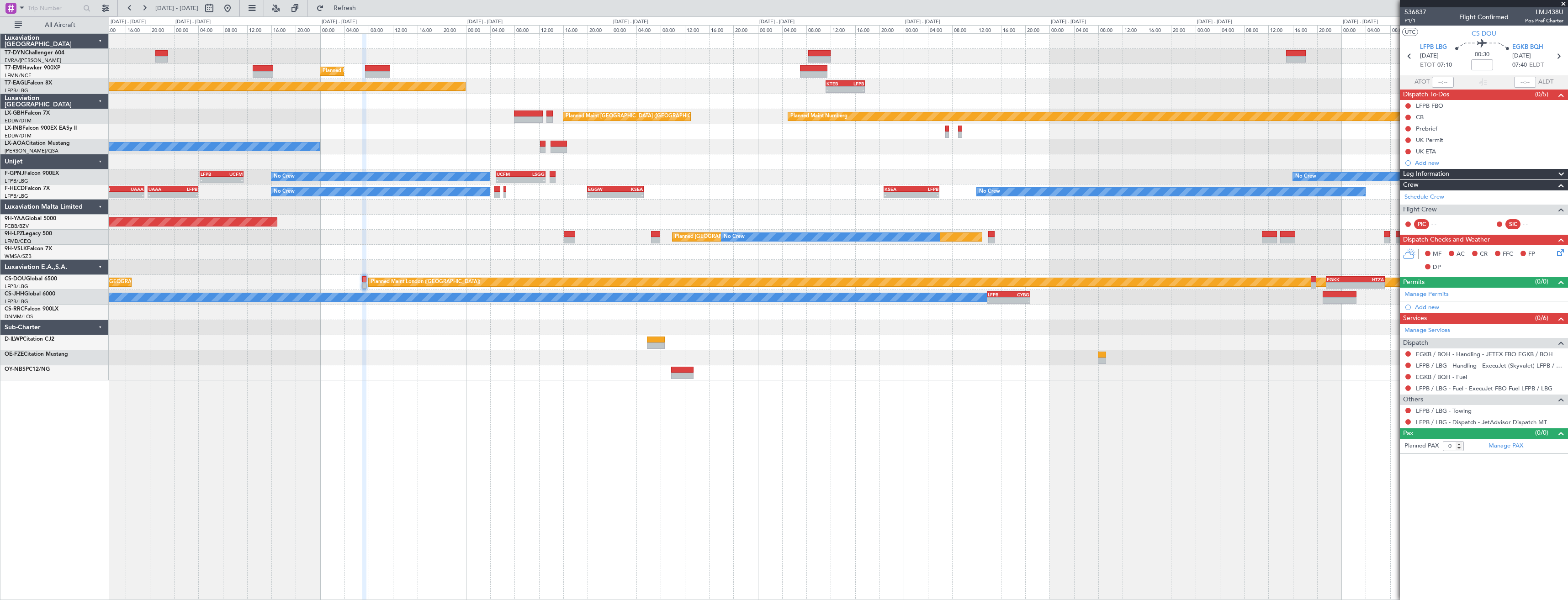
click at [612, 362] on div "Planned Maint [GEOGRAPHIC_DATA] Planned Maint [US_STATE] ([GEOGRAPHIC_DATA]) - …" at bounding box center [838, 207] width 1458 height 347
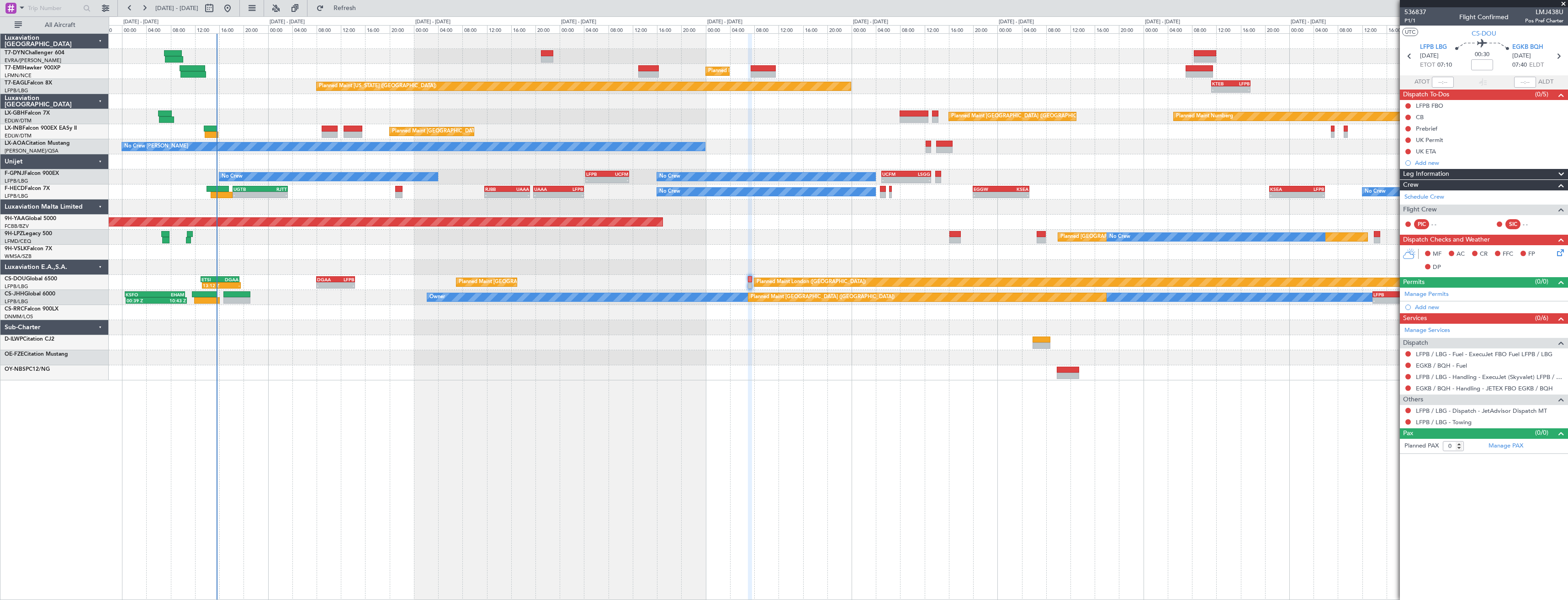
click at [837, 378] on div "Planned Maint [GEOGRAPHIC_DATA] Planned Maint [GEOGRAPHIC_DATA] Planned Maint […" at bounding box center [838, 316] width 1459 height 566
click at [1414, 13] on span "536837" at bounding box center [1415, 12] width 22 height 10
